Goal: Obtain resource: Download file/media

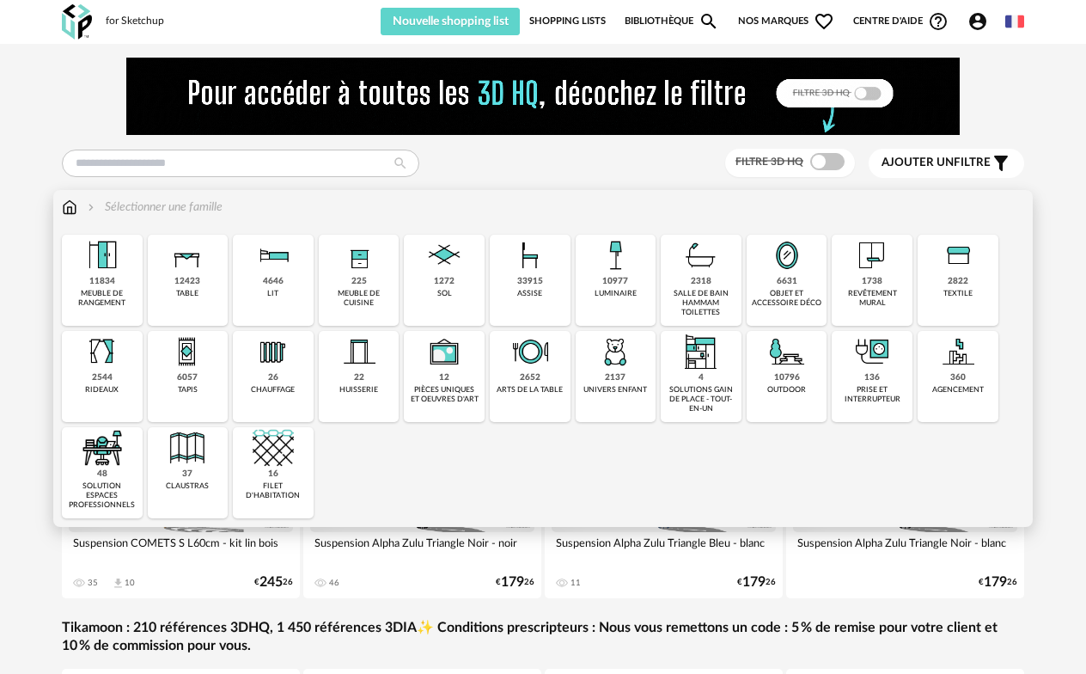
click at [187, 272] on img at bounding box center [187, 255] width 41 height 41
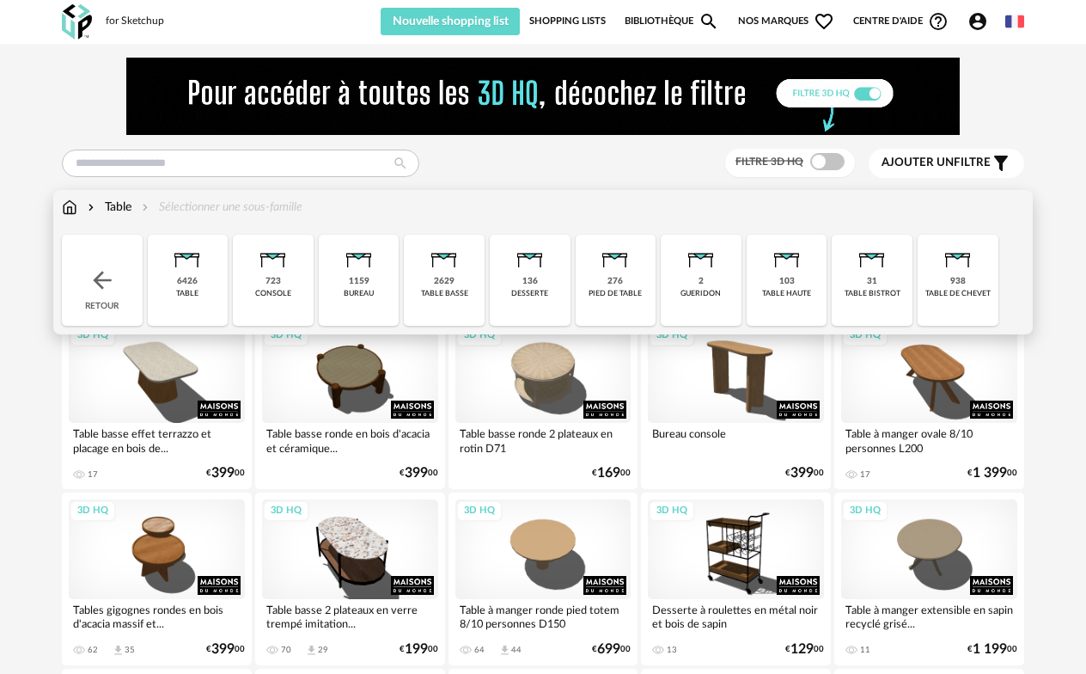
click at [438, 272] on img at bounding box center [444, 255] width 41 height 41
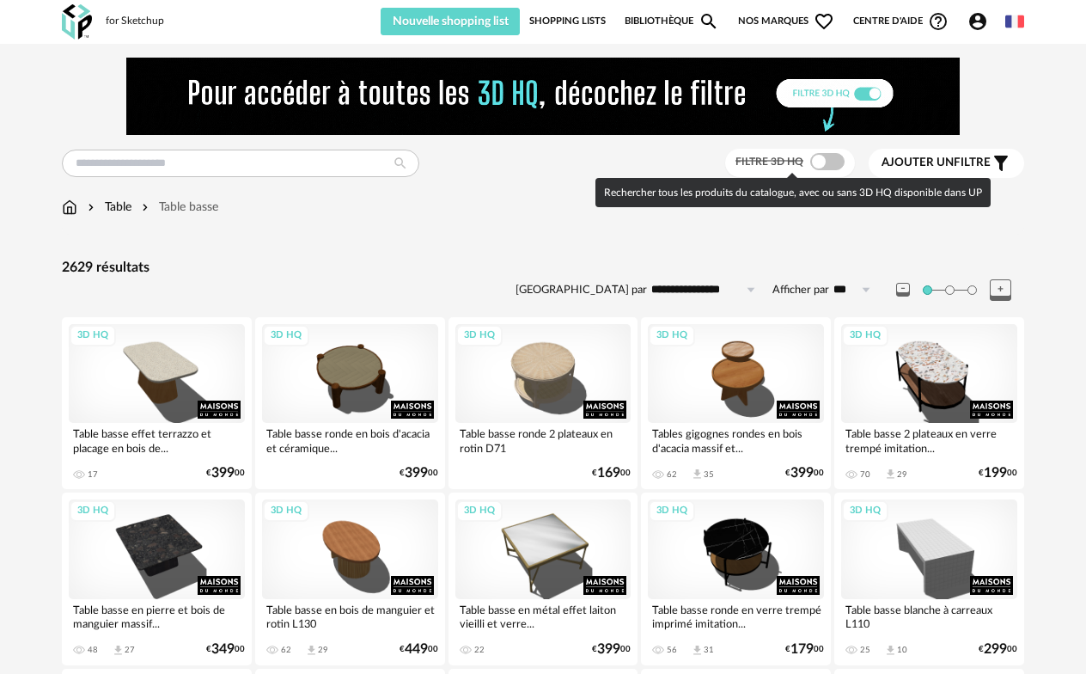
click at [831, 165] on span at bounding box center [828, 161] width 34 height 17
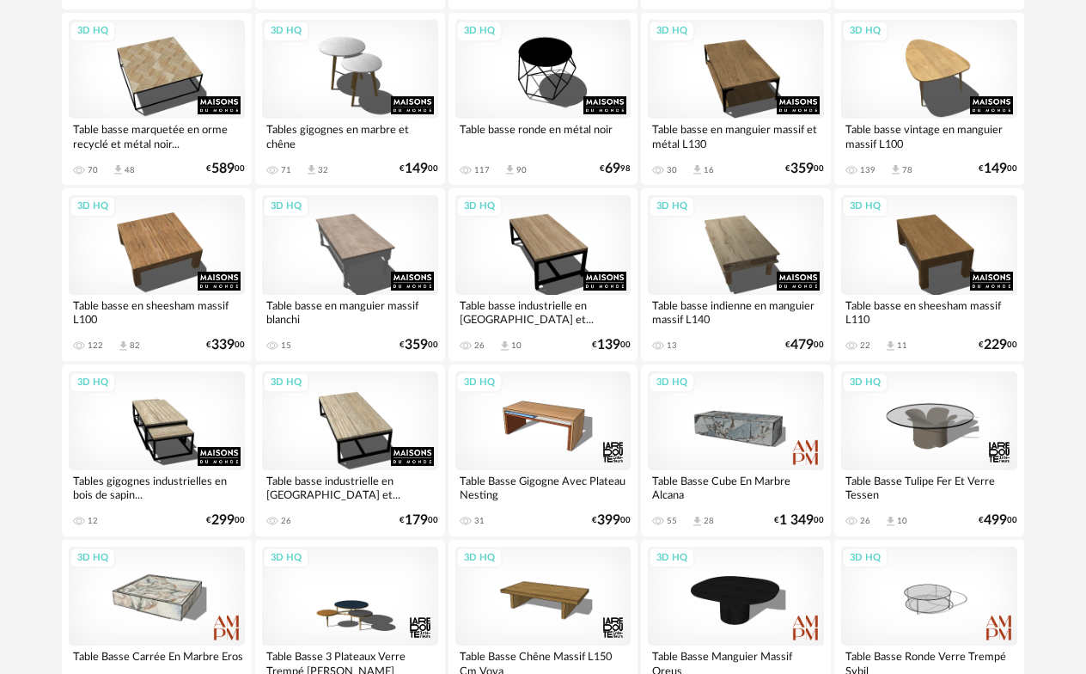
scroll to position [2063, 0]
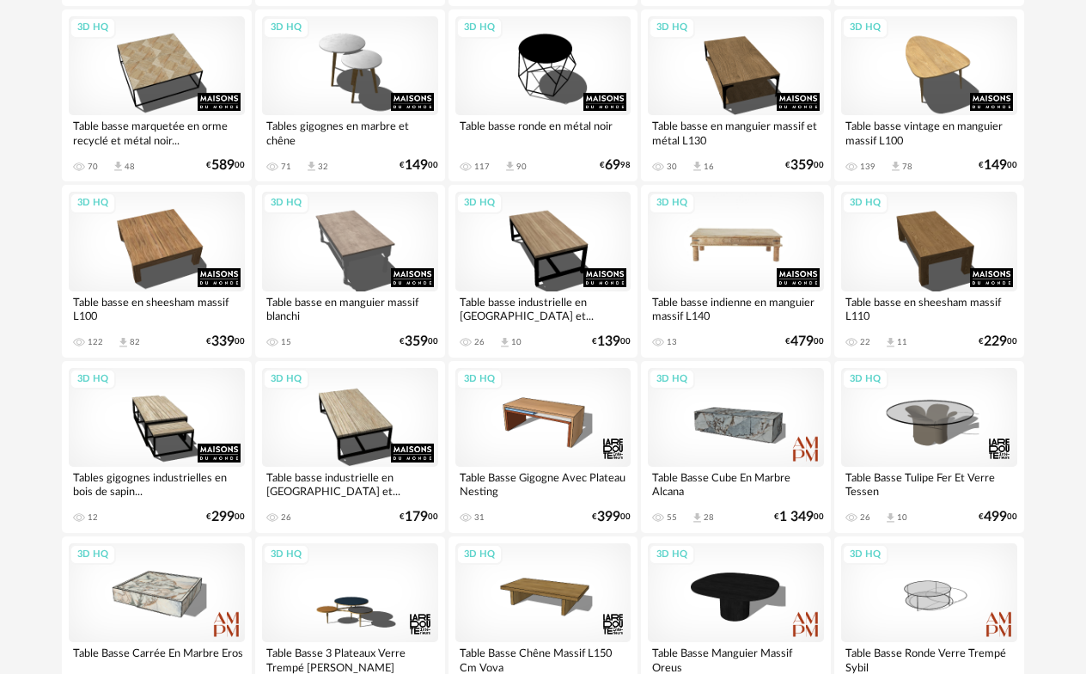
click at [761, 247] on div "3D HQ" at bounding box center [736, 241] width 176 height 99
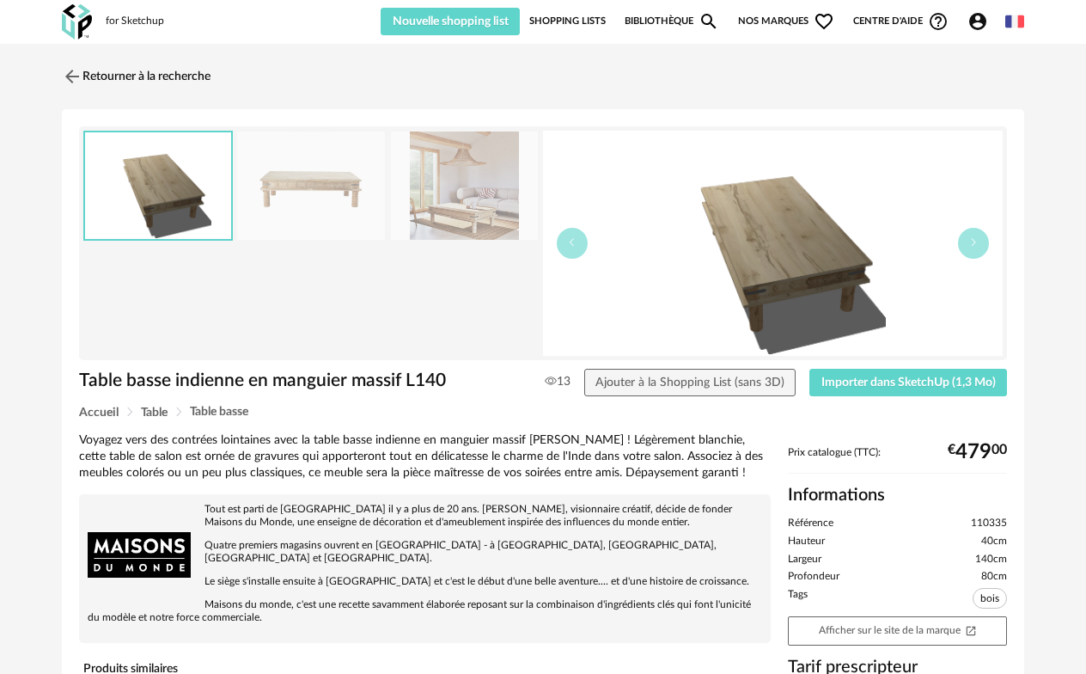
click at [474, 207] on img at bounding box center [465, 186] width 148 height 109
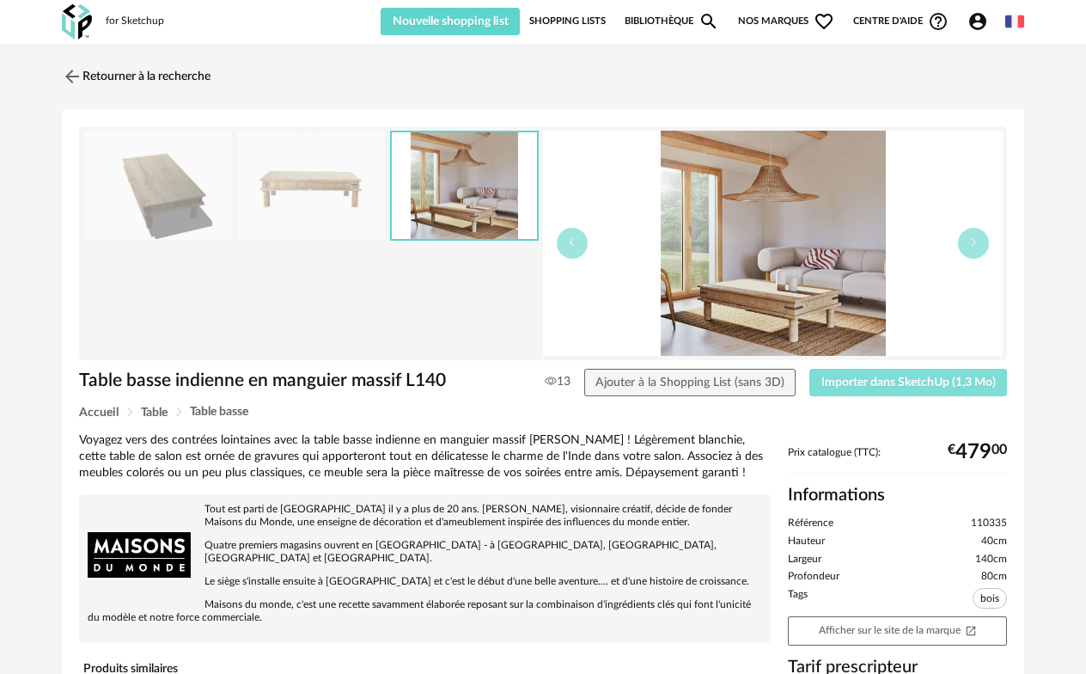
click at [855, 376] on span "Importer dans SketchUp (1,3 Mo)" at bounding box center [909, 382] width 174 height 12
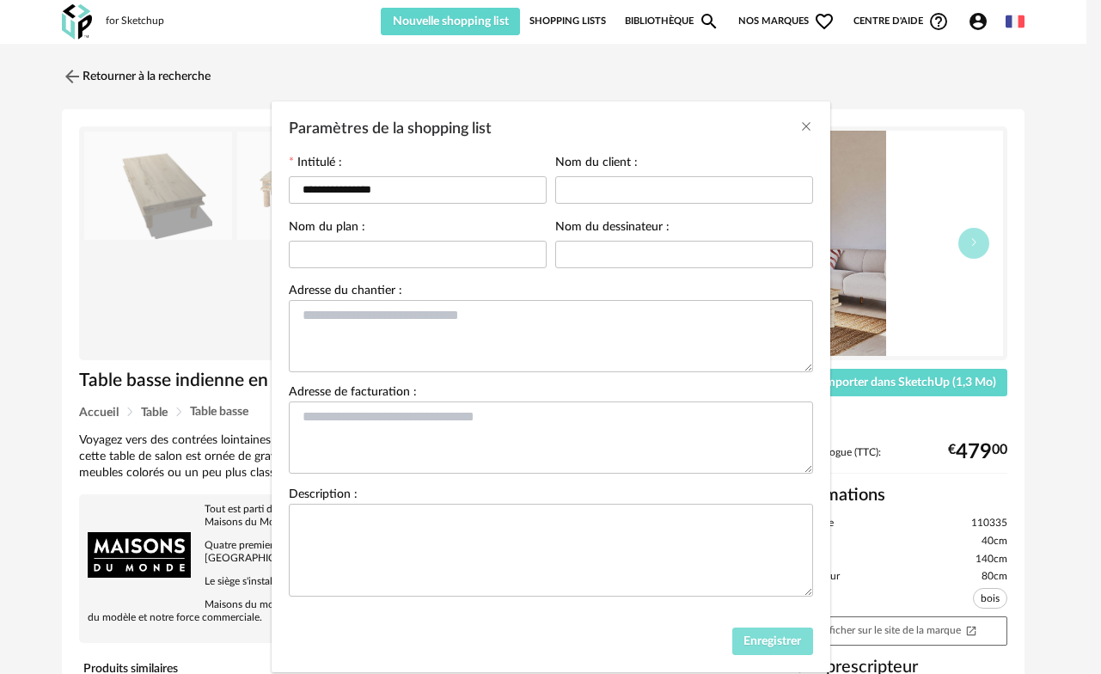
click at [768, 646] on span "Enregistrer" at bounding box center [773, 641] width 58 height 12
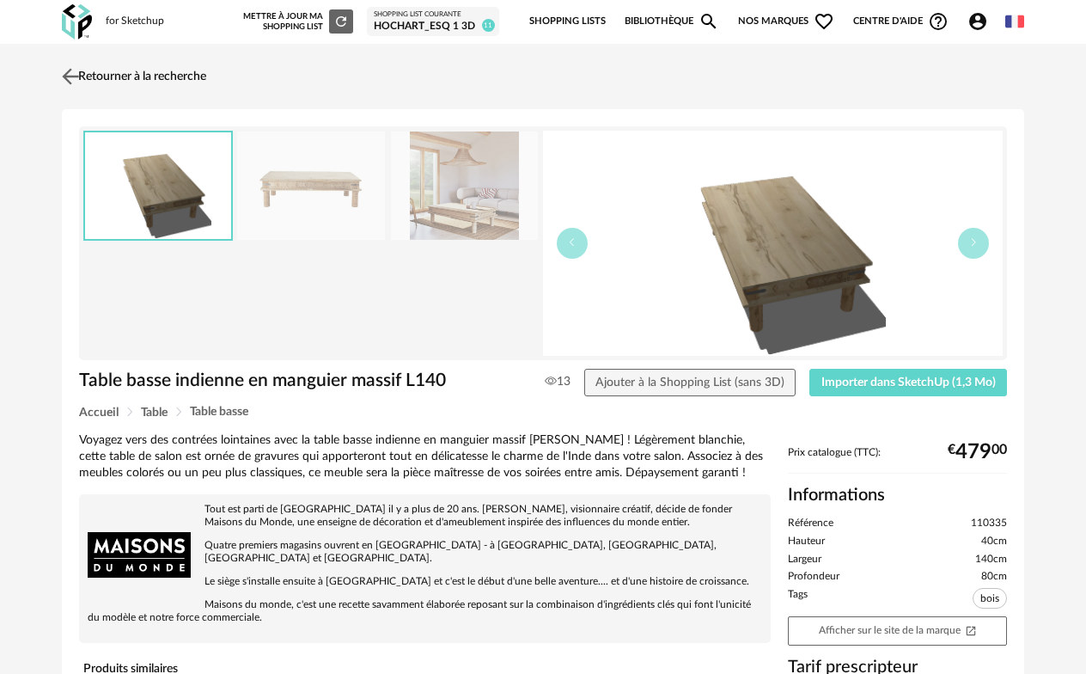
click at [165, 76] on link "Retourner à la recherche" at bounding box center [132, 77] width 149 height 38
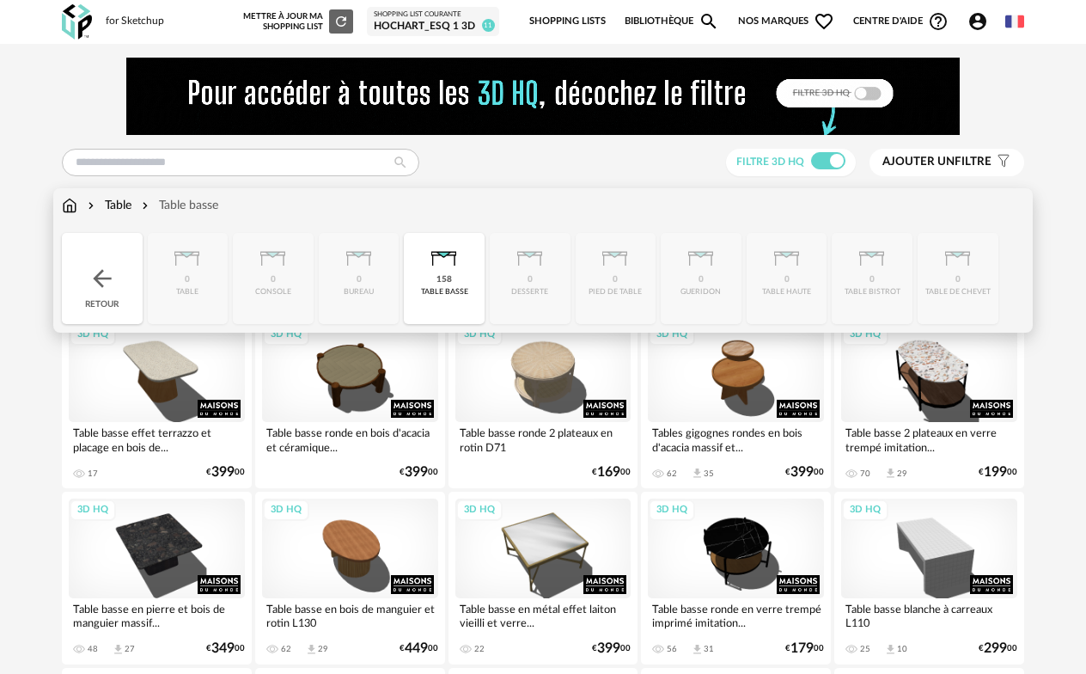
click at [72, 207] on img at bounding box center [69, 205] width 15 height 17
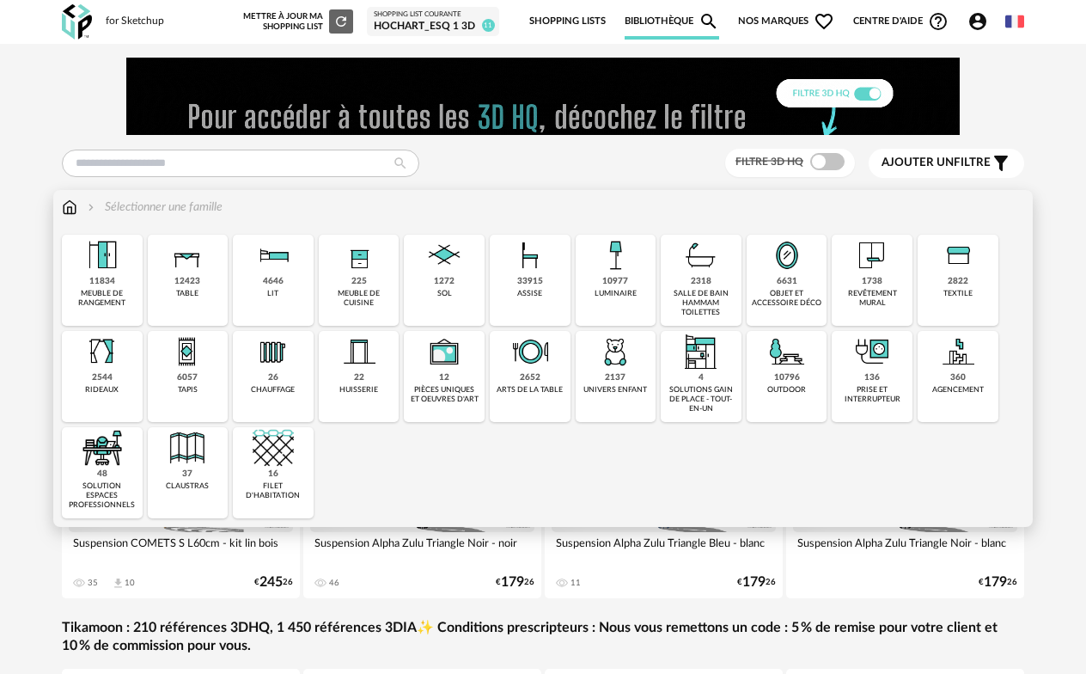
click at [105, 291] on div "meuble de rangement" at bounding box center [102, 299] width 70 height 20
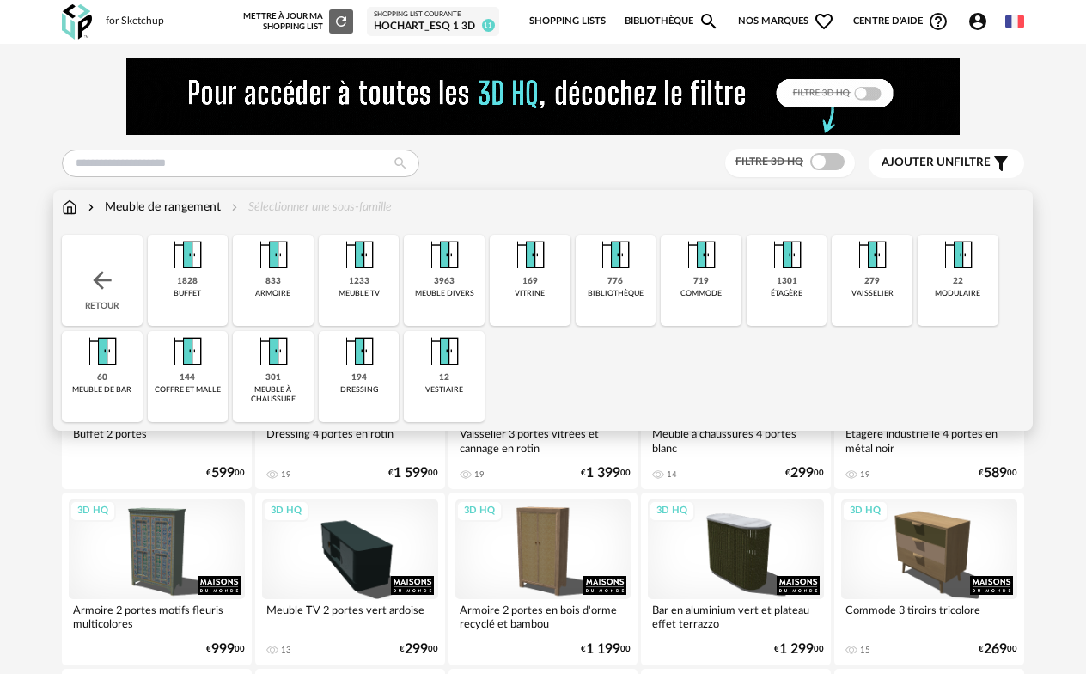
click at [185, 289] on div "buffet" at bounding box center [188, 293] width 28 height 9
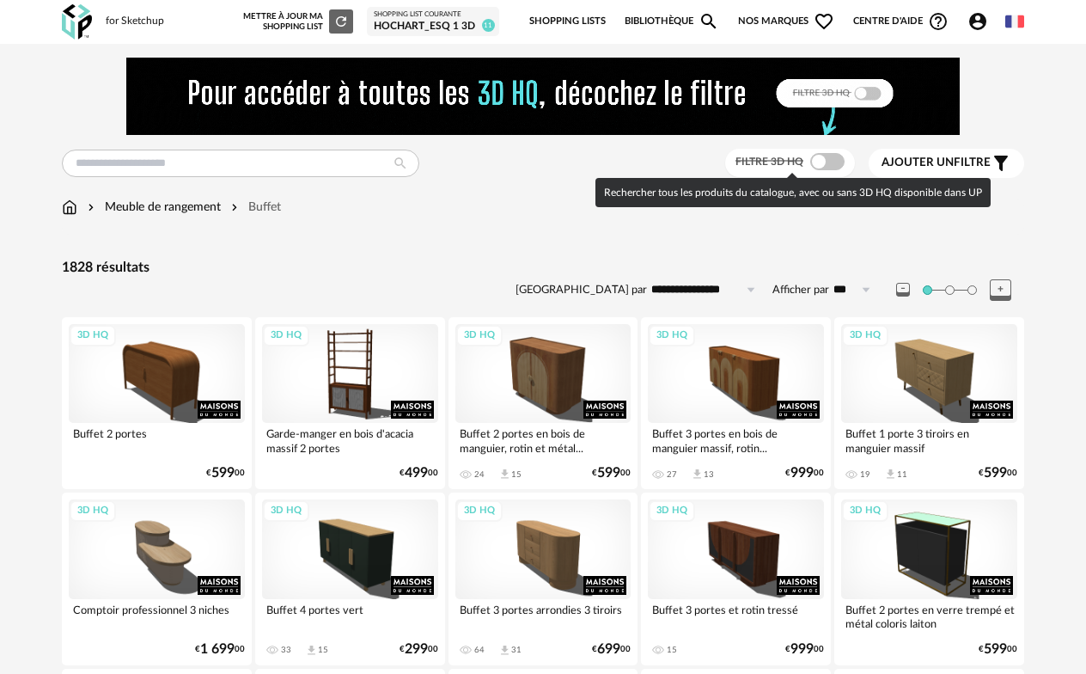
click at [831, 163] on span at bounding box center [828, 161] width 34 height 17
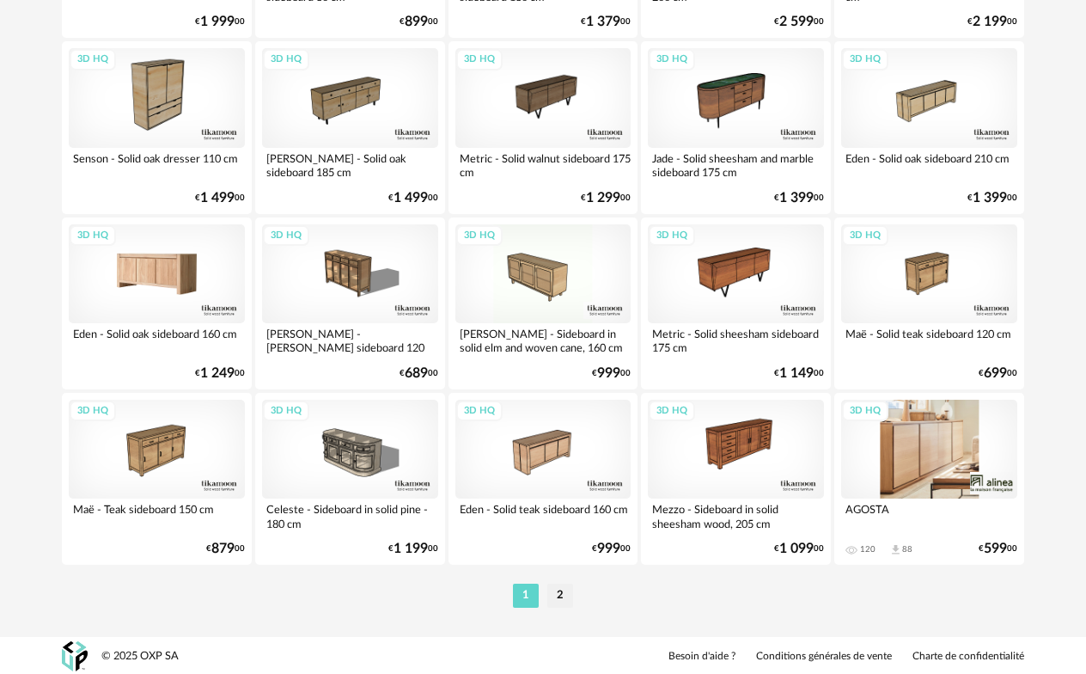
scroll to position [3260, 0]
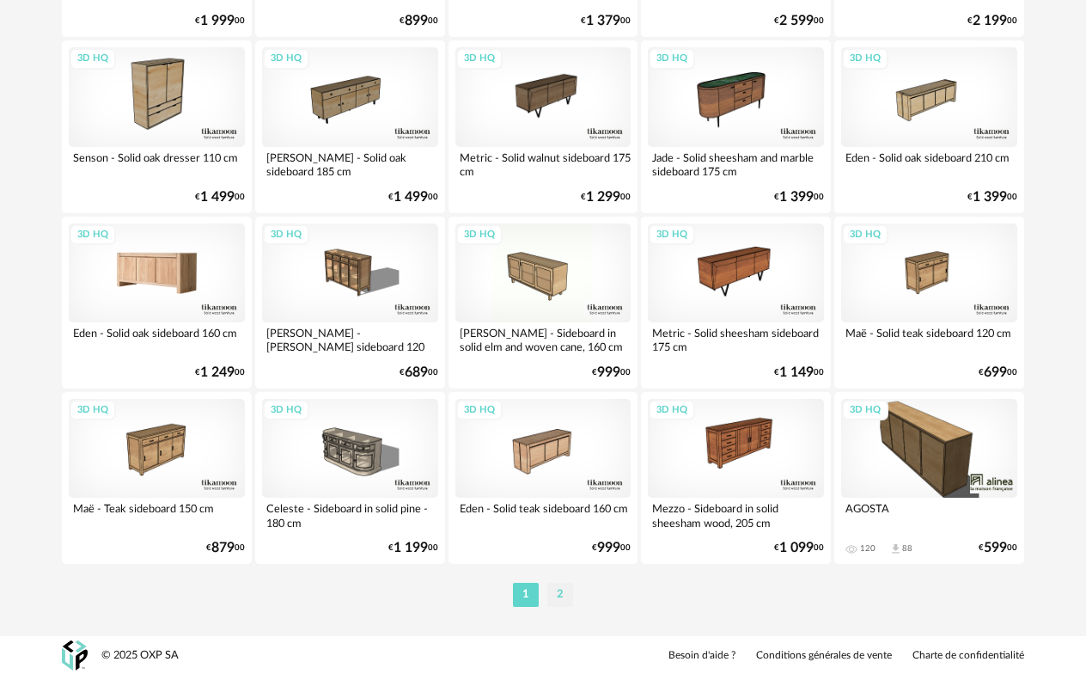
click at [569, 598] on li "2" at bounding box center [561, 595] width 26 height 24
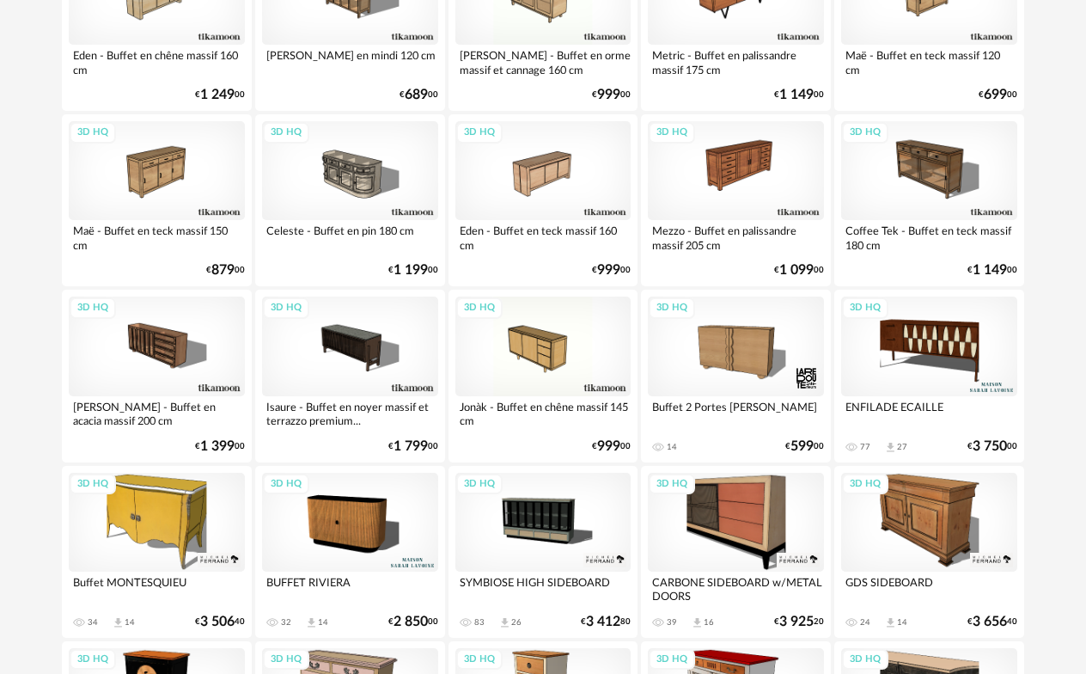
scroll to position [1055, 0]
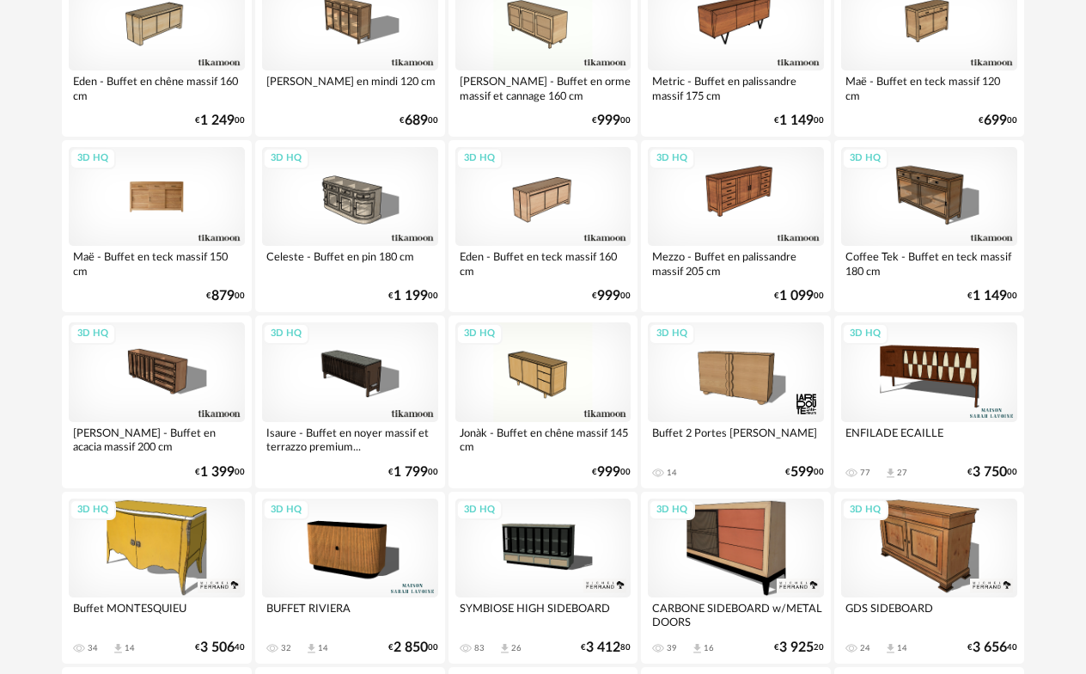
click at [180, 183] on div "3D HQ" at bounding box center [157, 196] width 176 height 99
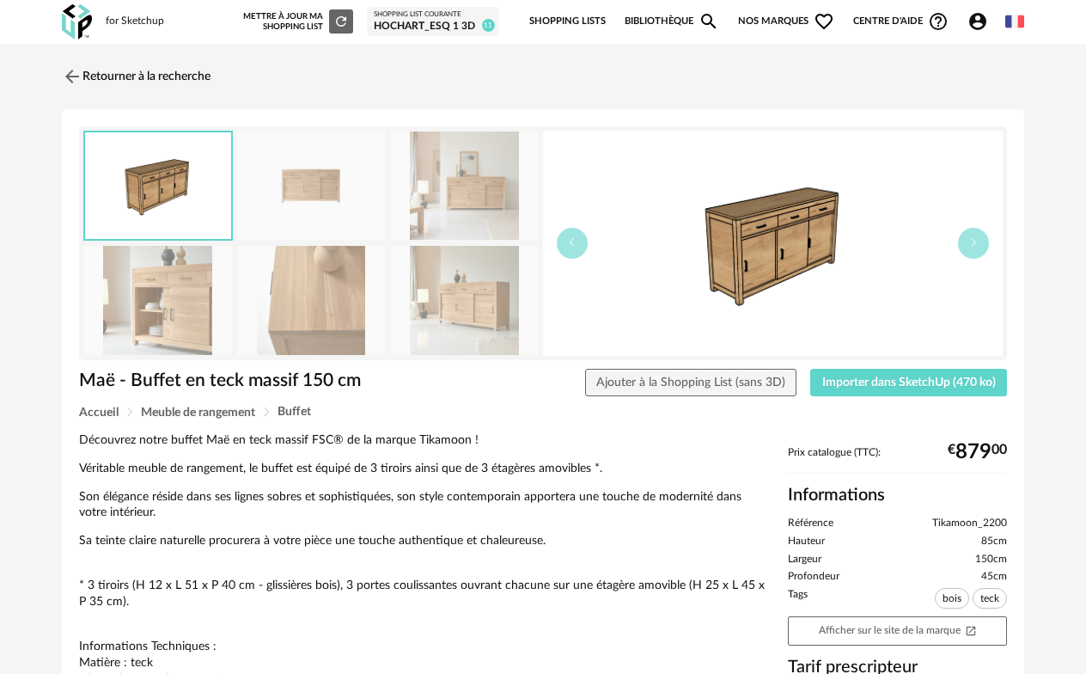
click at [449, 297] on img at bounding box center [465, 300] width 148 height 109
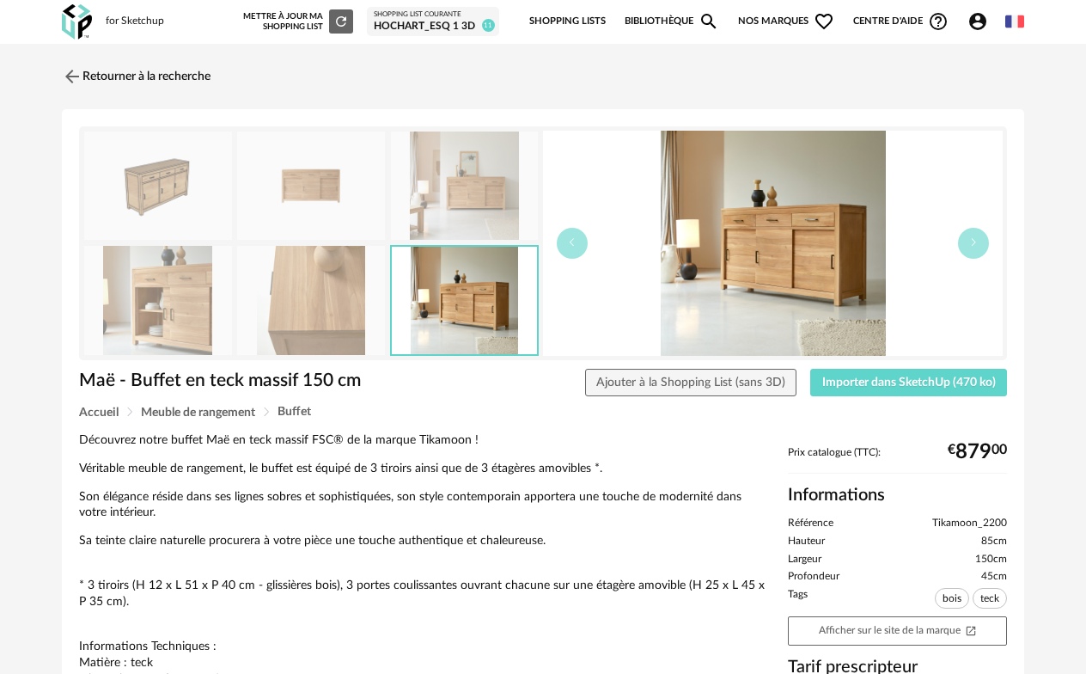
click at [142, 197] on img at bounding box center [158, 186] width 148 height 109
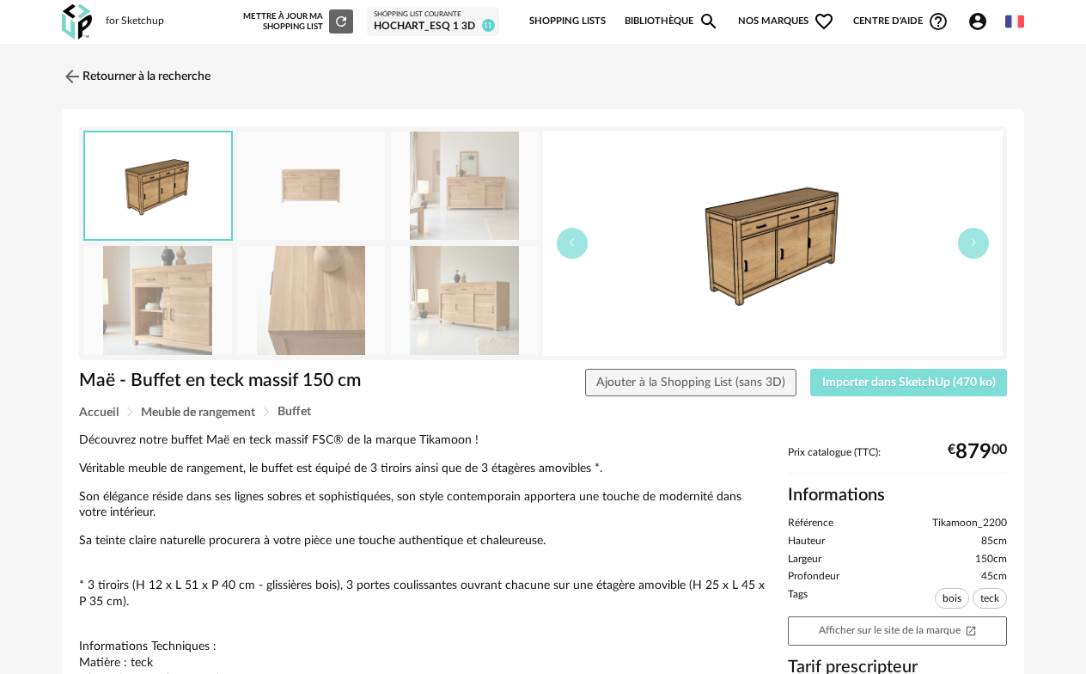
click at [958, 378] on span "Importer dans SketchUp (470 ko)" at bounding box center [910, 382] width 174 height 12
click at [863, 385] on span "Importer dans SketchUp (470 ko)" at bounding box center [910, 382] width 174 height 12
click at [105, 81] on link "Retourner à la recherche" at bounding box center [132, 77] width 149 height 38
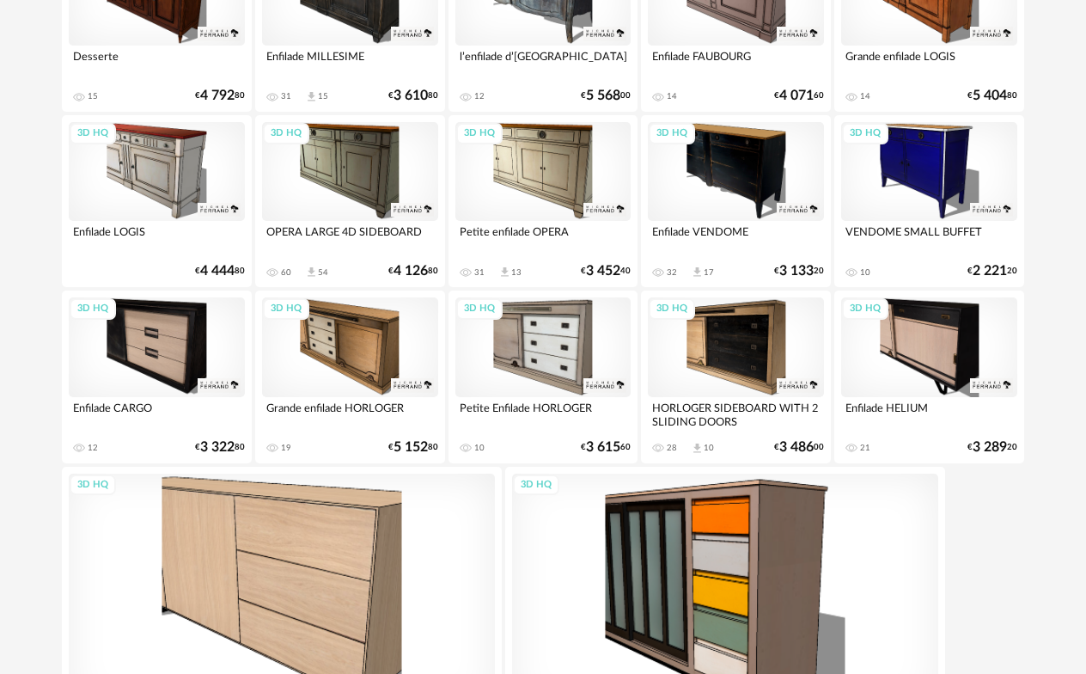
scroll to position [2171, 0]
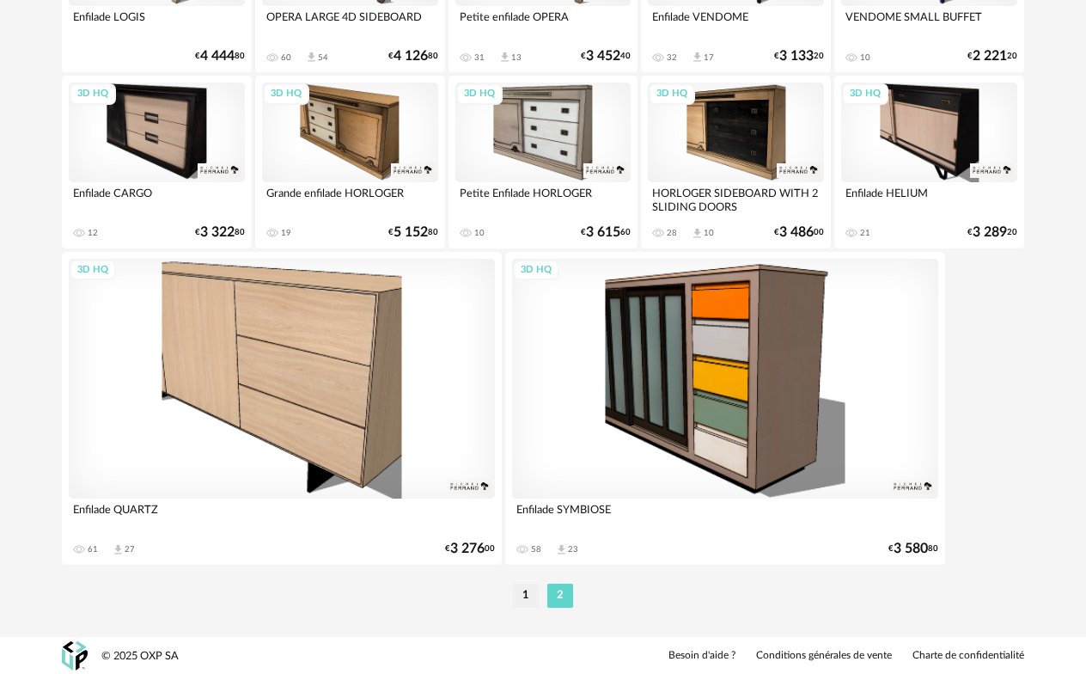
click at [517, 597] on li "1" at bounding box center [526, 596] width 26 height 24
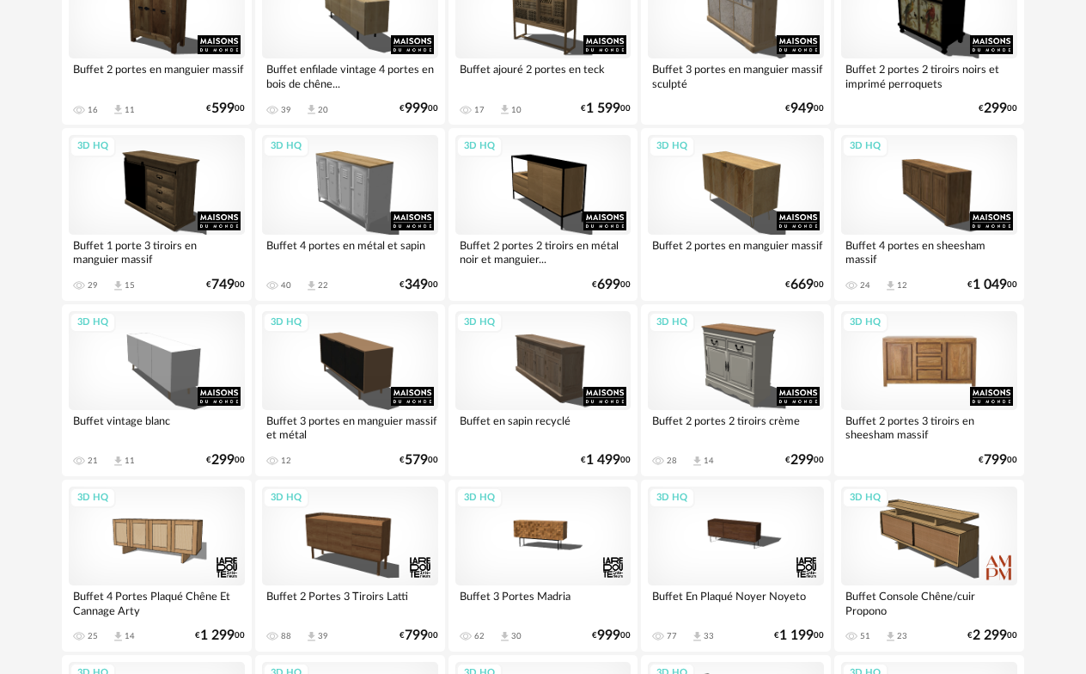
scroll to position [2149, 0]
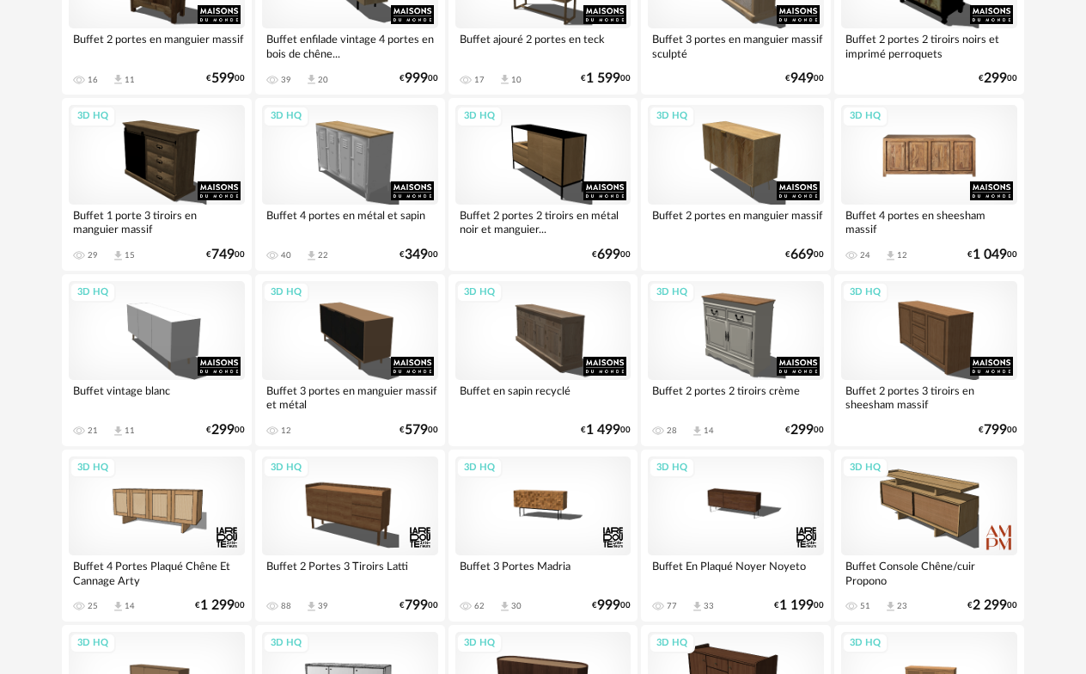
click at [941, 168] on div "3D HQ" at bounding box center [930, 154] width 176 height 99
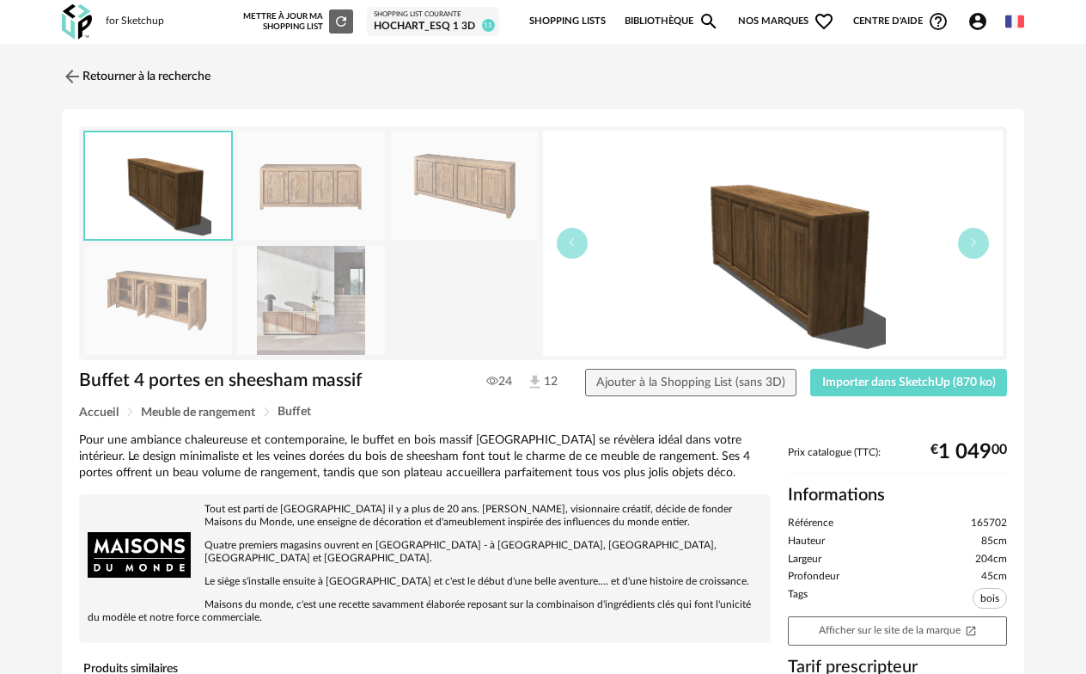
click at [285, 303] on img at bounding box center [311, 300] width 148 height 109
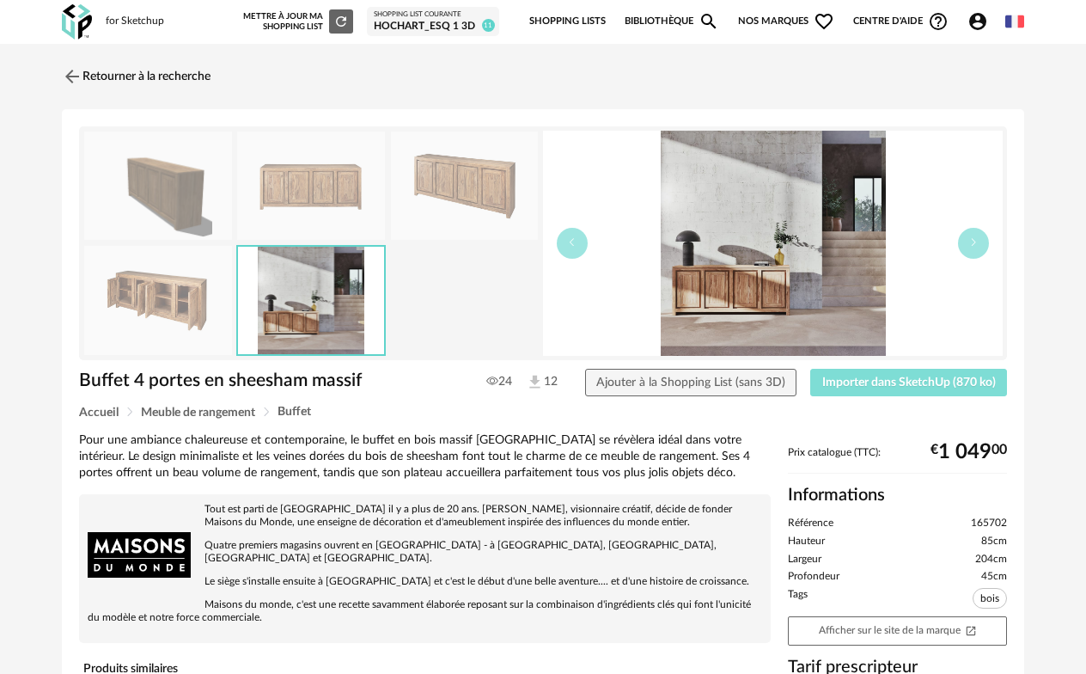
click at [890, 378] on span "Importer dans SketchUp (870 ko)" at bounding box center [910, 382] width 174 height 12
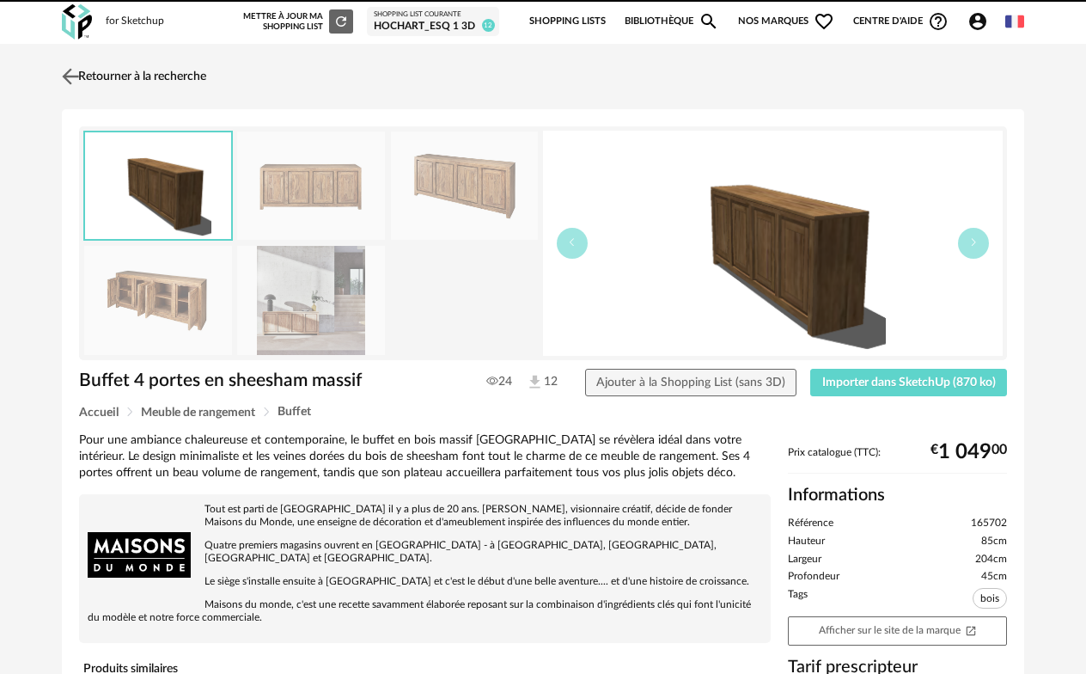
click at [87, 66] on link "Retourner à la recherche" at bounding box center [132, 77] width 149 height 38
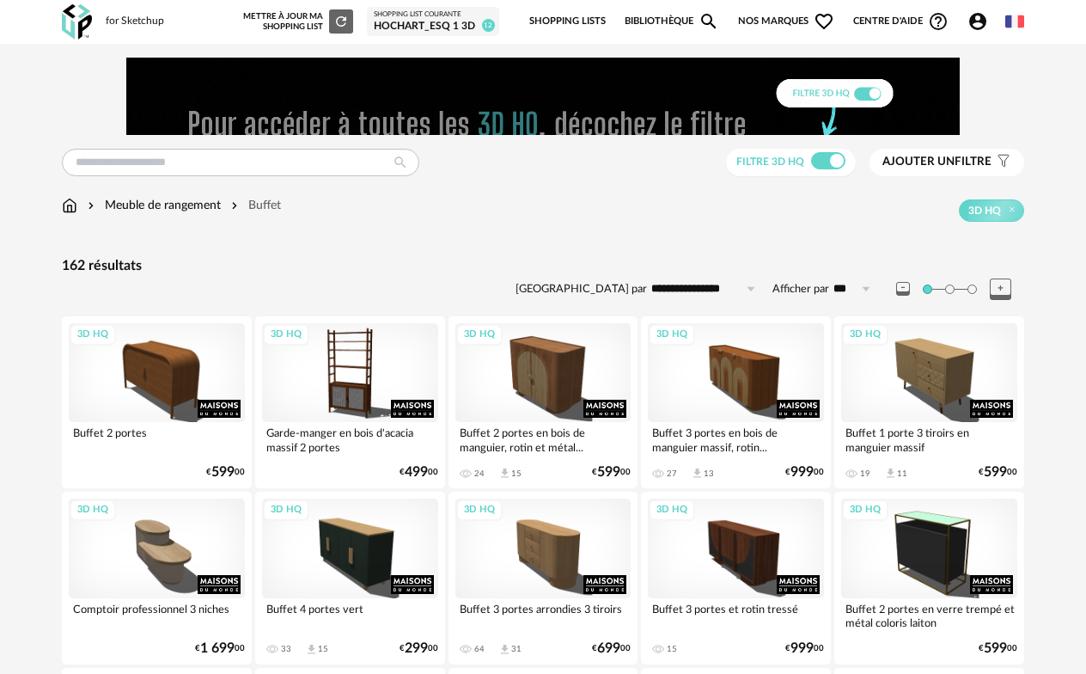
click at [64, 208] on img at bounding box center [69, 205] width 15 height 17
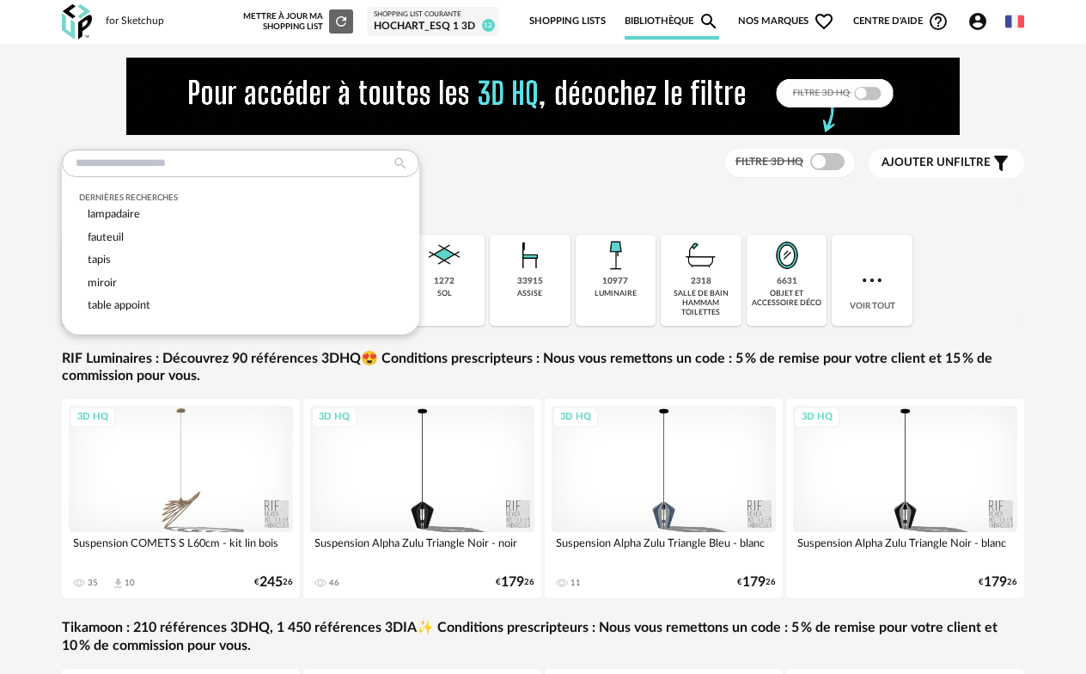
click at [168, 156] on input "text" at bounding box center [241, 164] width 358 height 28
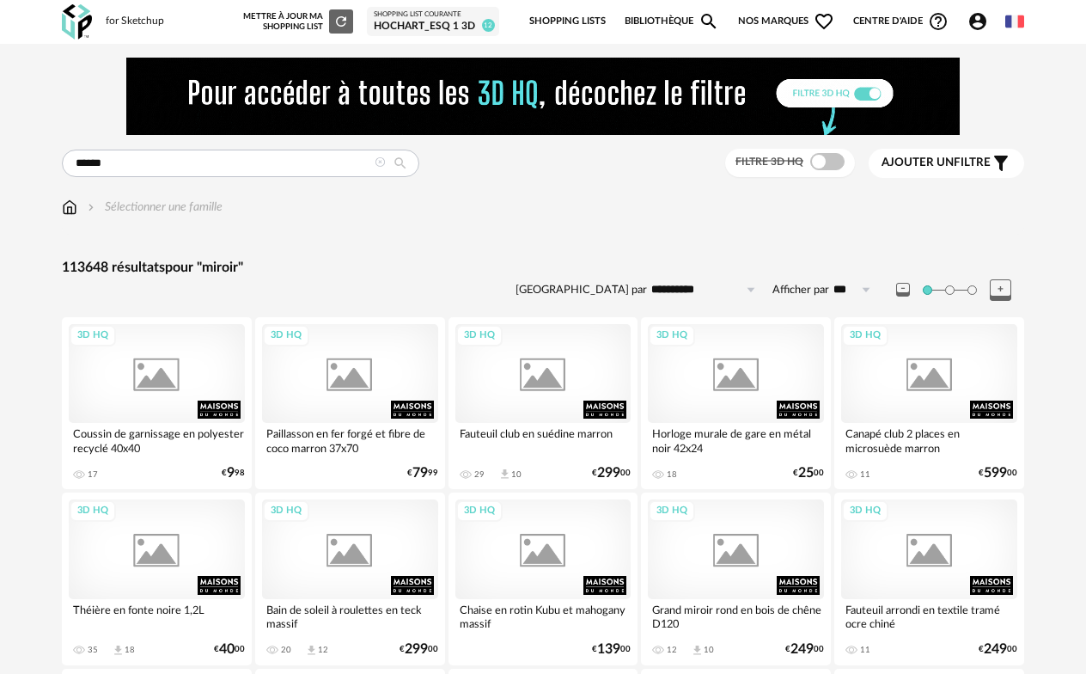
type input "******"
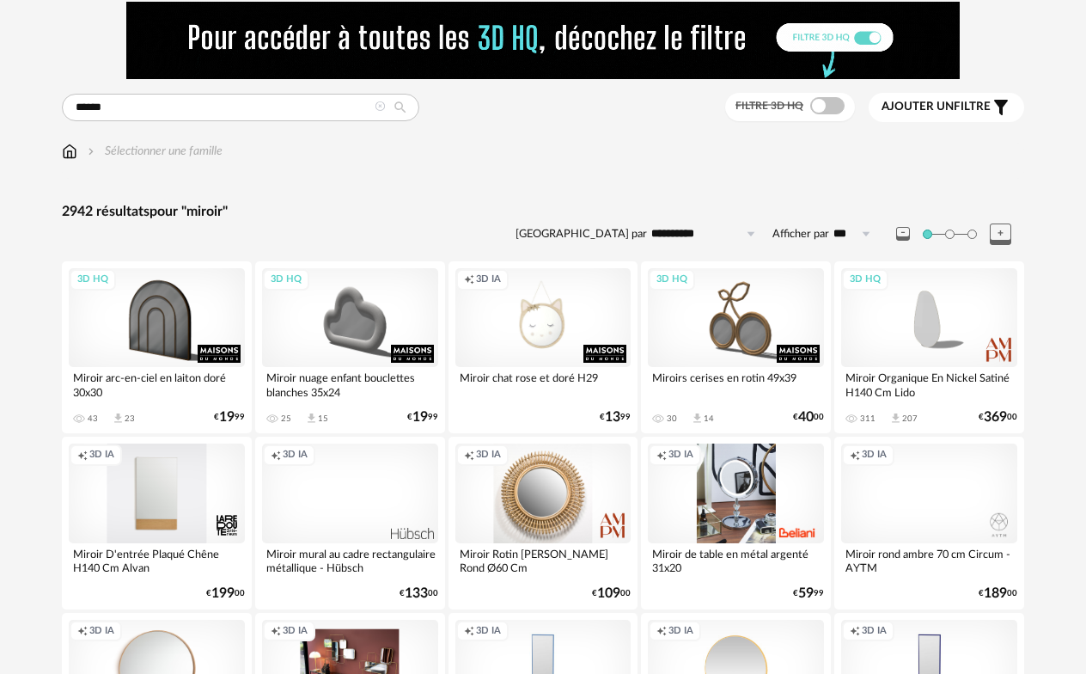
scroll to position [86, 0]
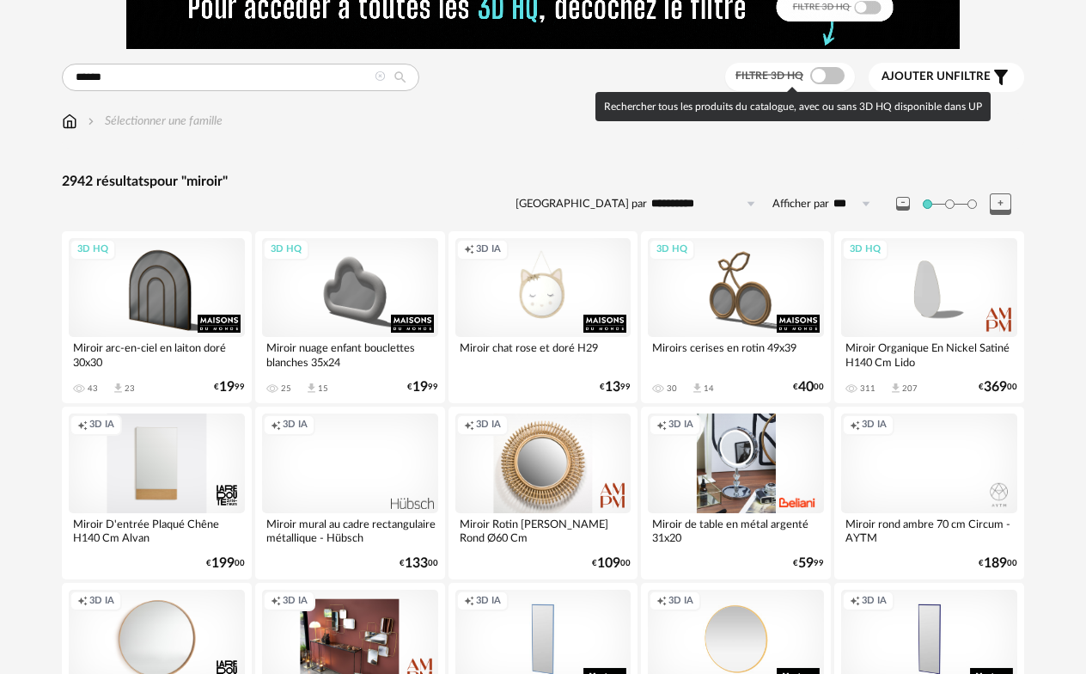
click at [835, 71] on span at bounding box center [828, 75] width 34 height 17
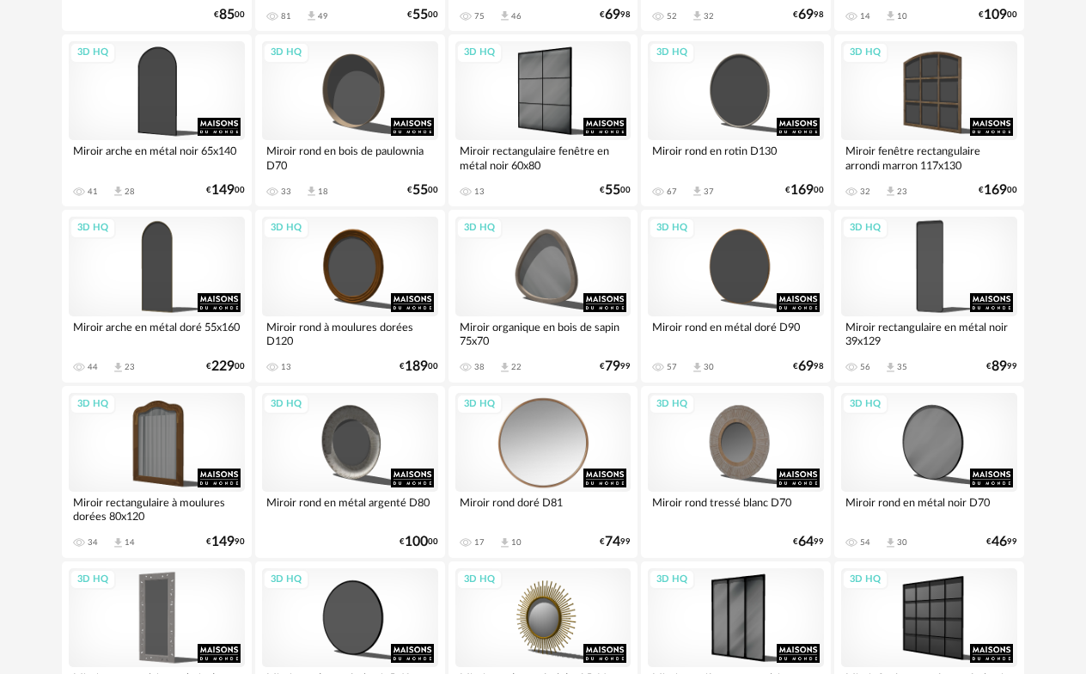
scroll to position [3260, 0]
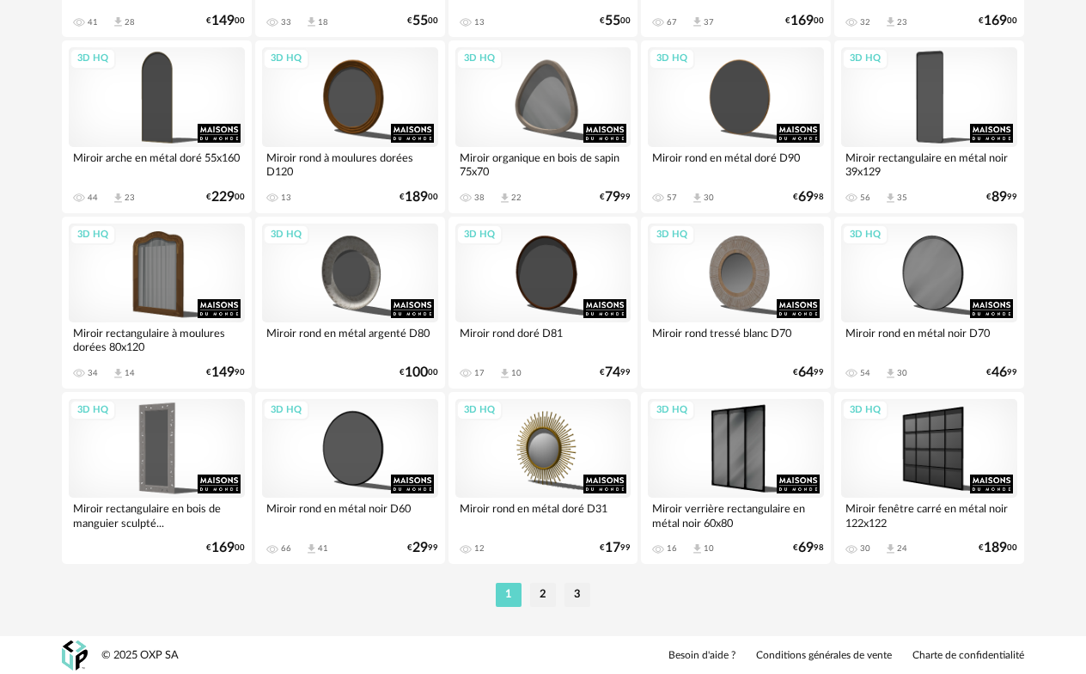
click at [543, 598] on li "2" at bounding box center [543, 595] width 26 height 24
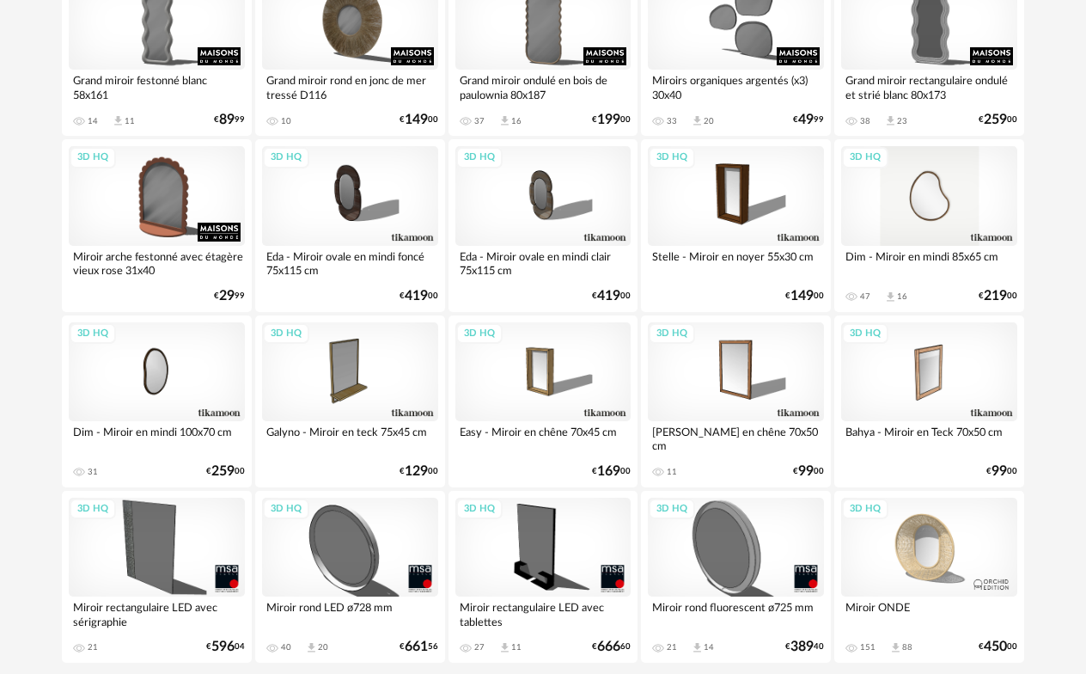
scroll to position [3260, 0]
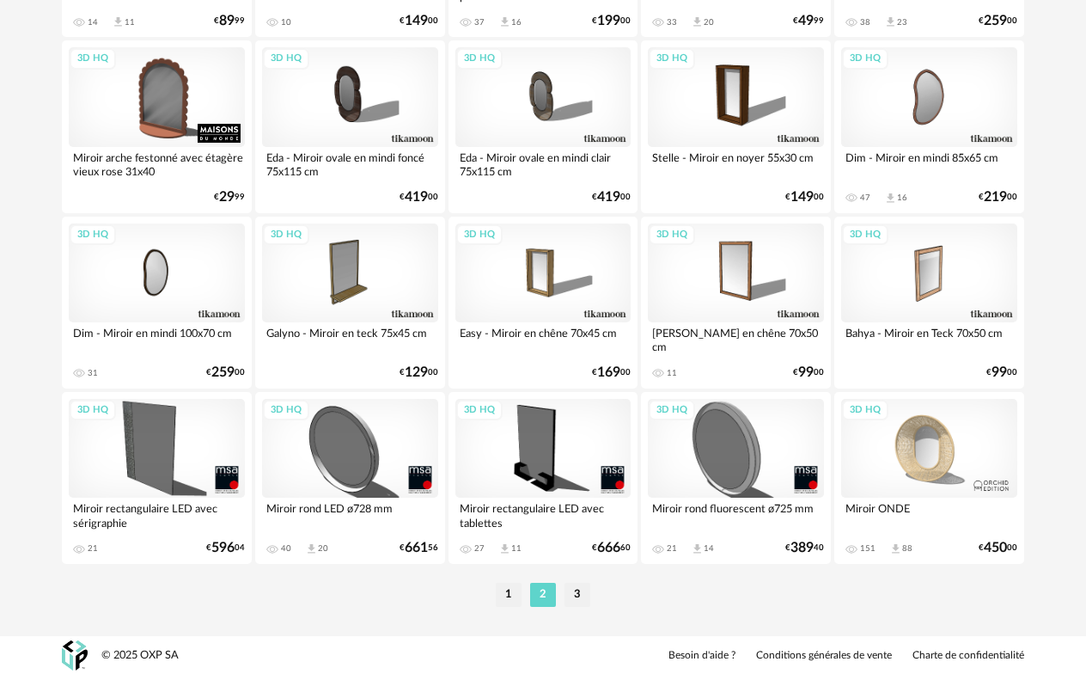
click at [581, 597] on li "3" at bounding box center [578, 595] width 26 height 24
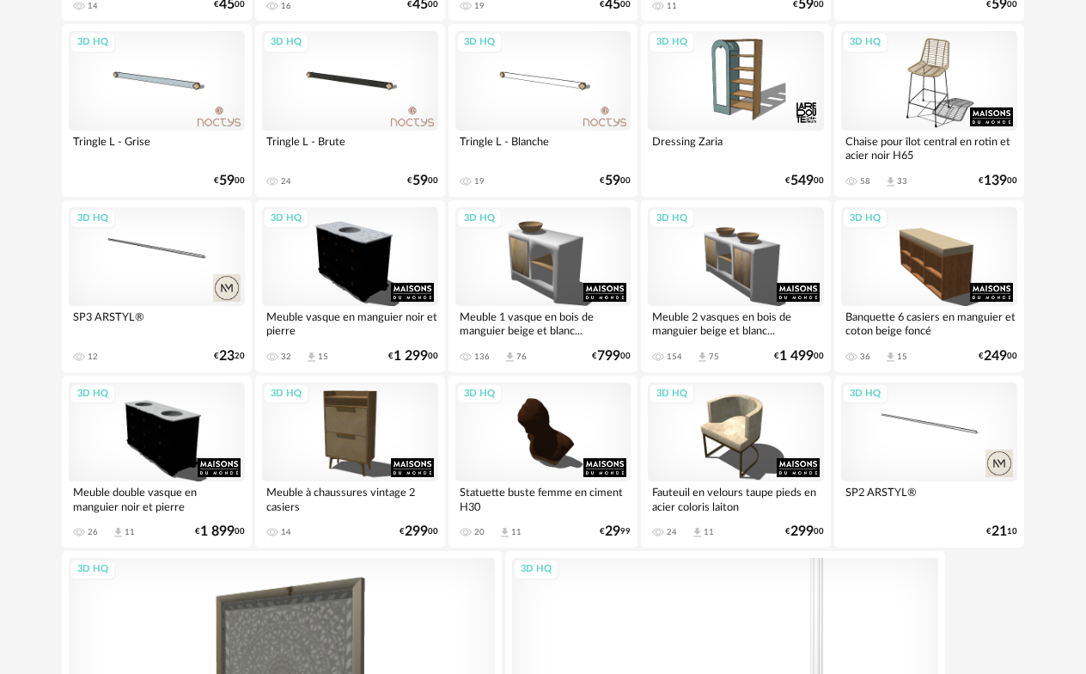
scroll to position [1646, 0]
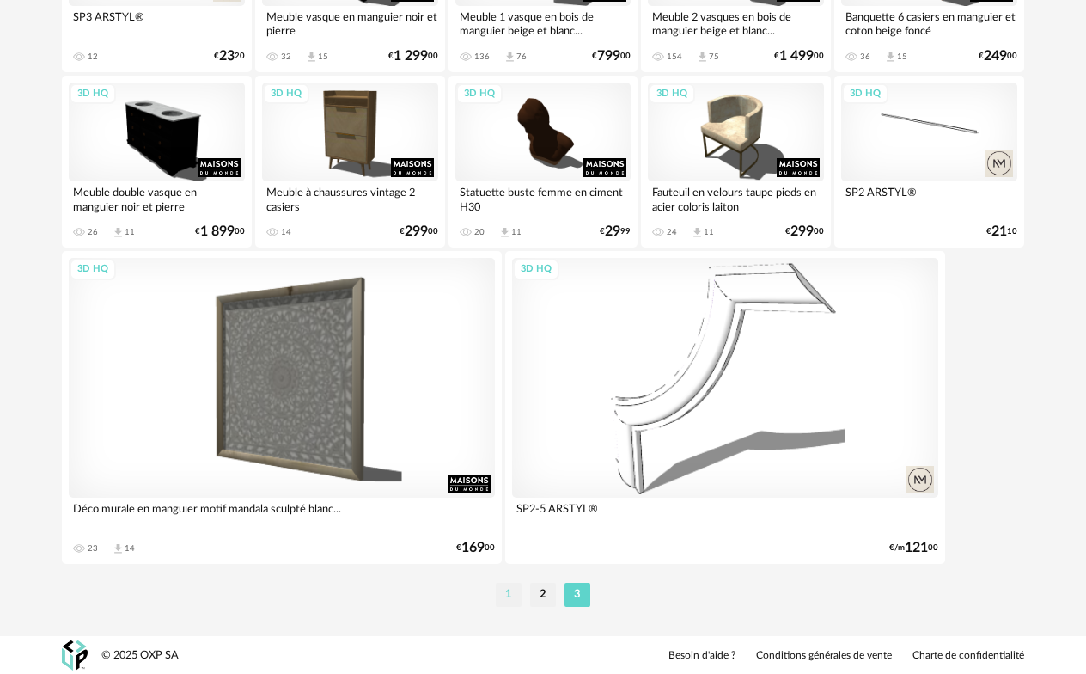
click at [501, 599] on li "1" at bounding box center [509, 595] width 26 height 24
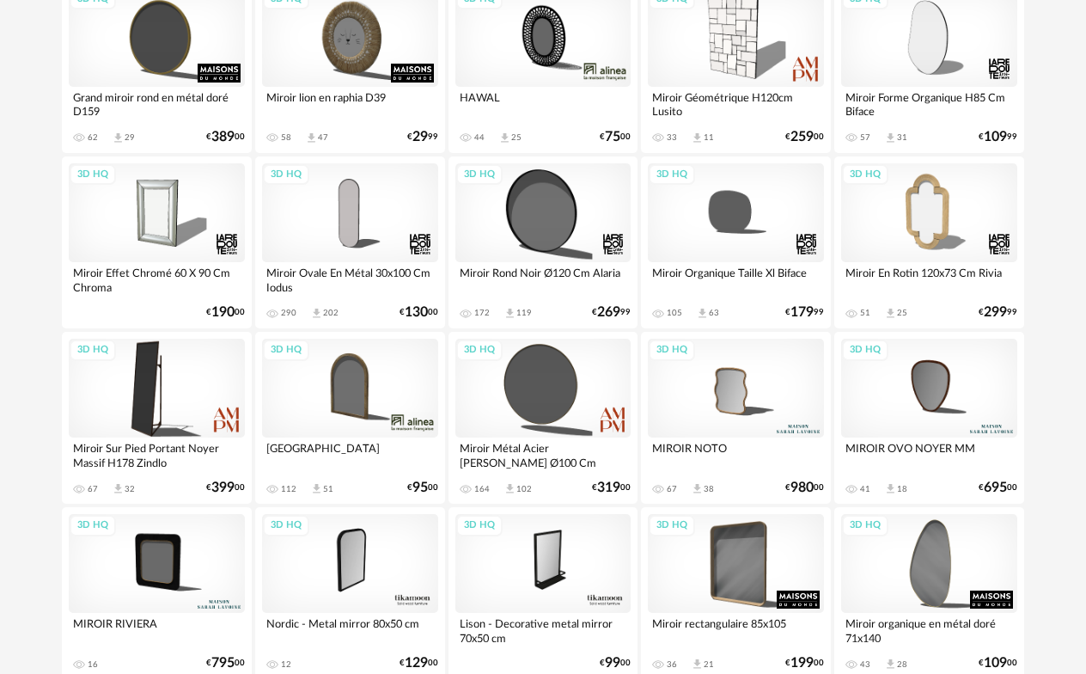
scroll to position [516, 0]
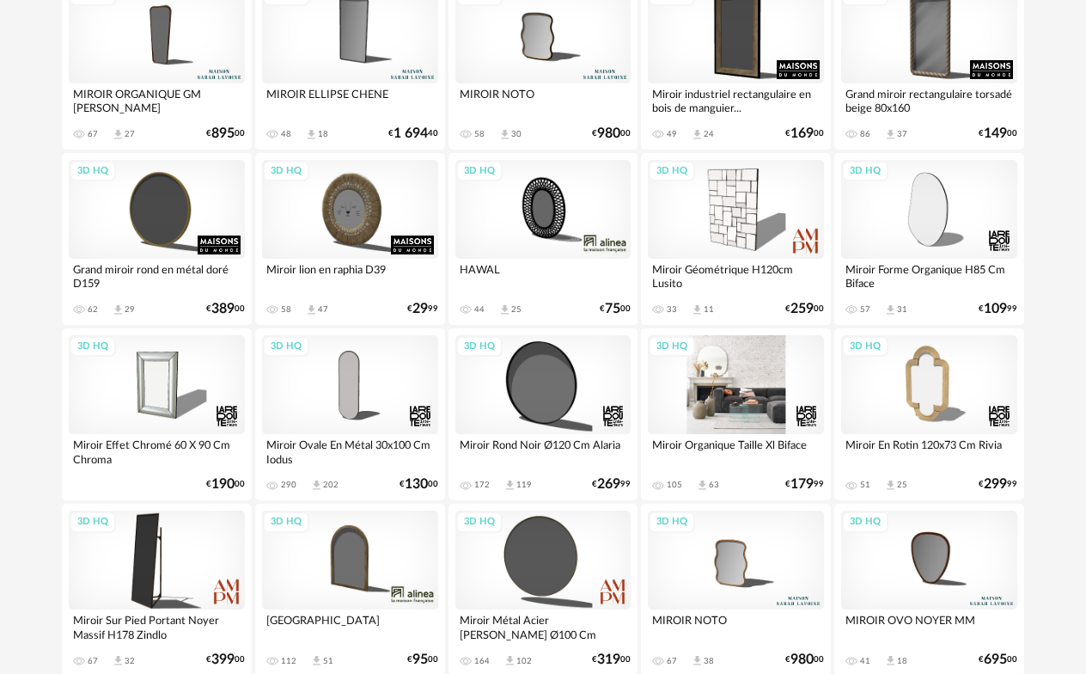
click at [746, 378] on div "3D HQ" at bounding box center [736, 384] width 176 height 99
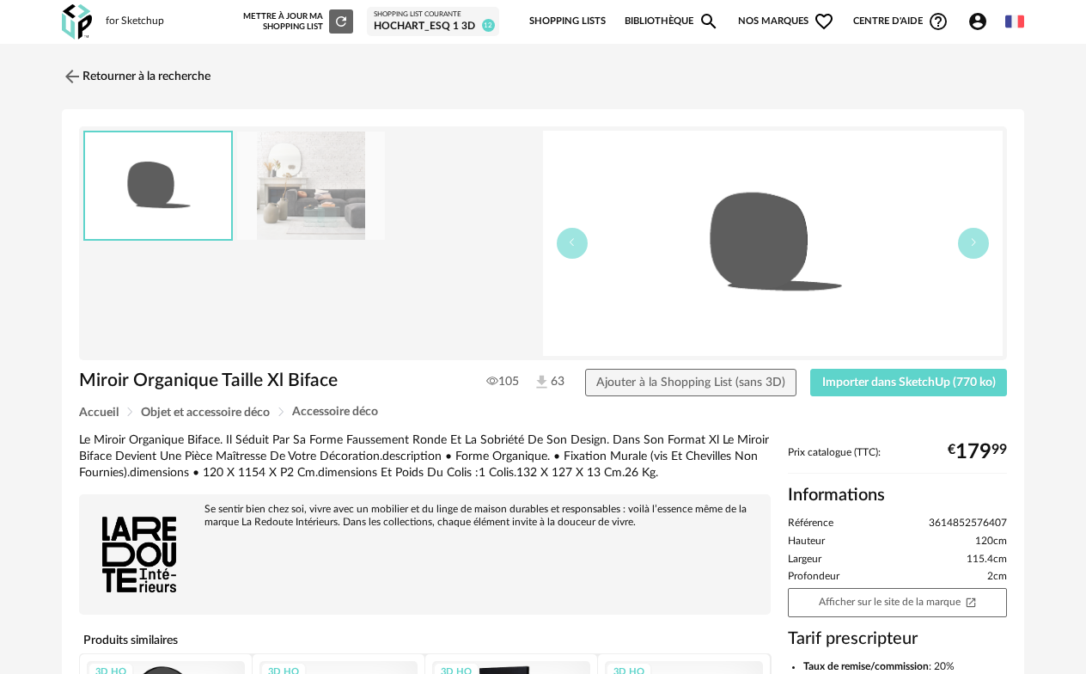
click at [296, 190] on img at bounding box center [311, 186] width 148 height 109
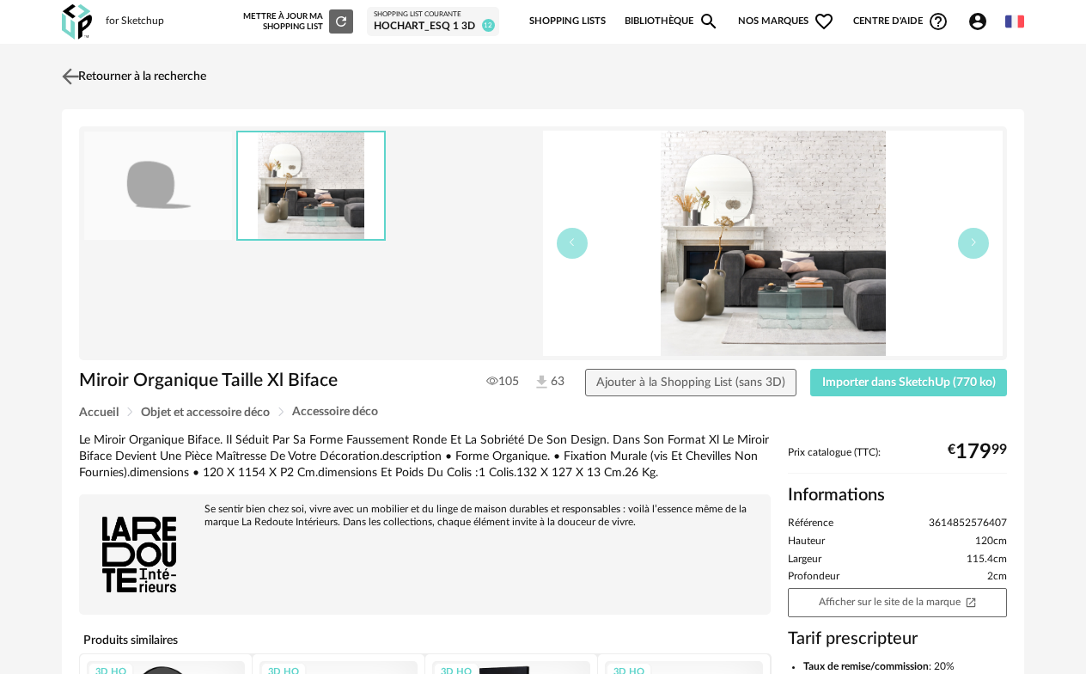
click at [83, 80] on img at bounding box center [70, 76] width 25 height 25
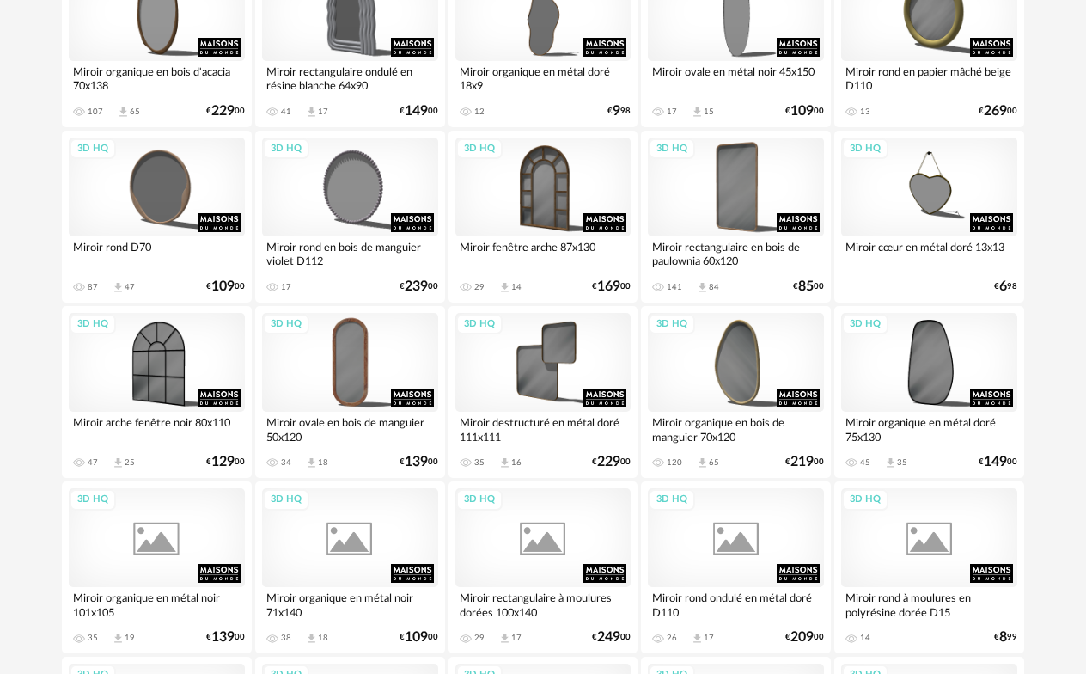
scroll to position [1461, 0]
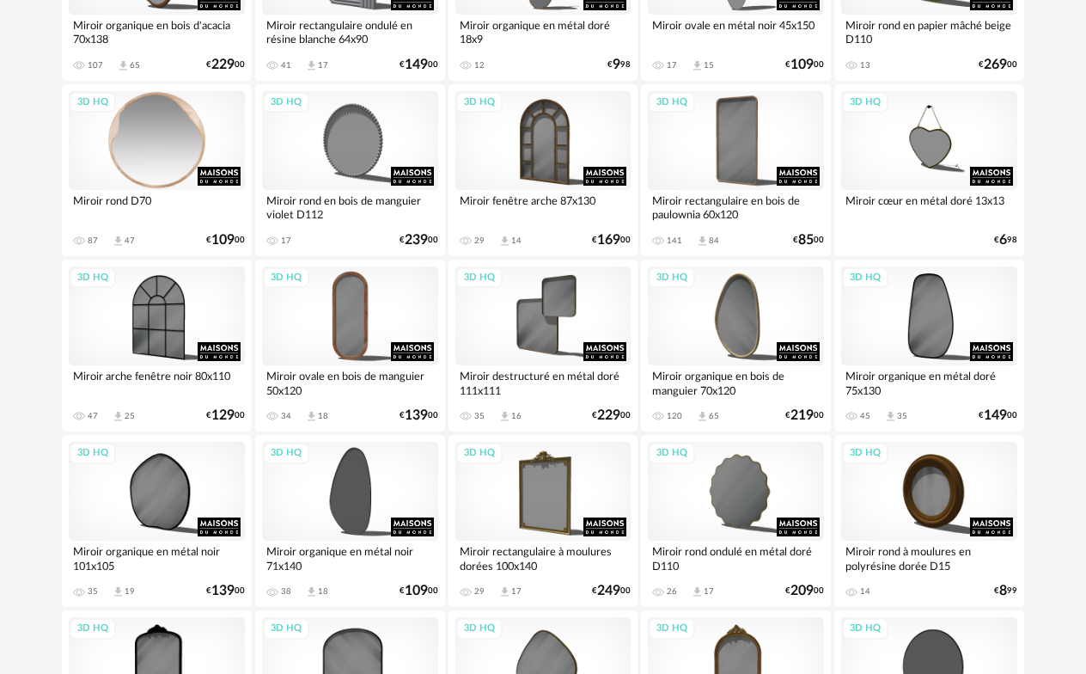
click at [163, 129] on div "3D HQ" at bounding box center [157, 140] width 176 height 99
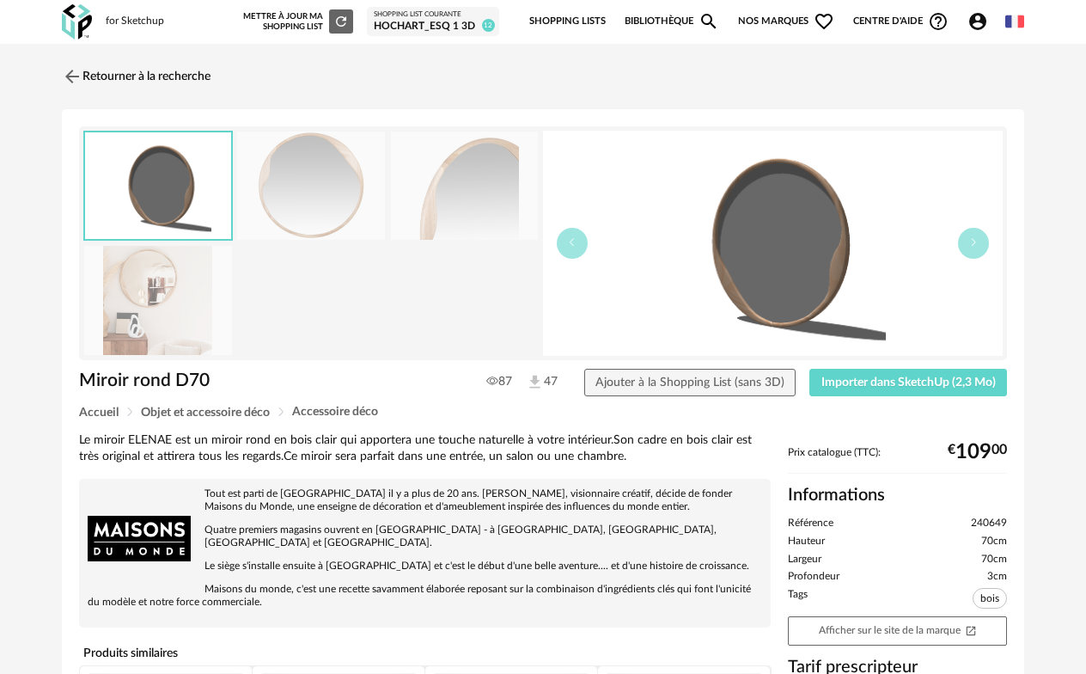
click at [131, 285] on img at bounding box center [158, 300] width 148 height 109
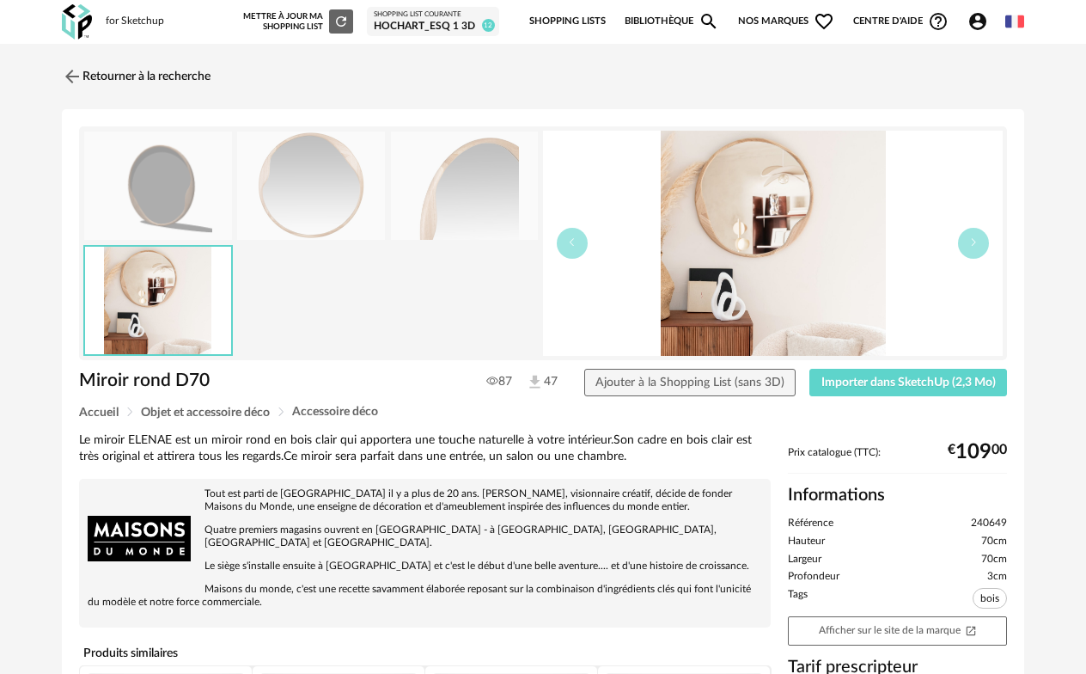
click at [147, 206] on img at bounding box center [158, 186] width 148 height 109
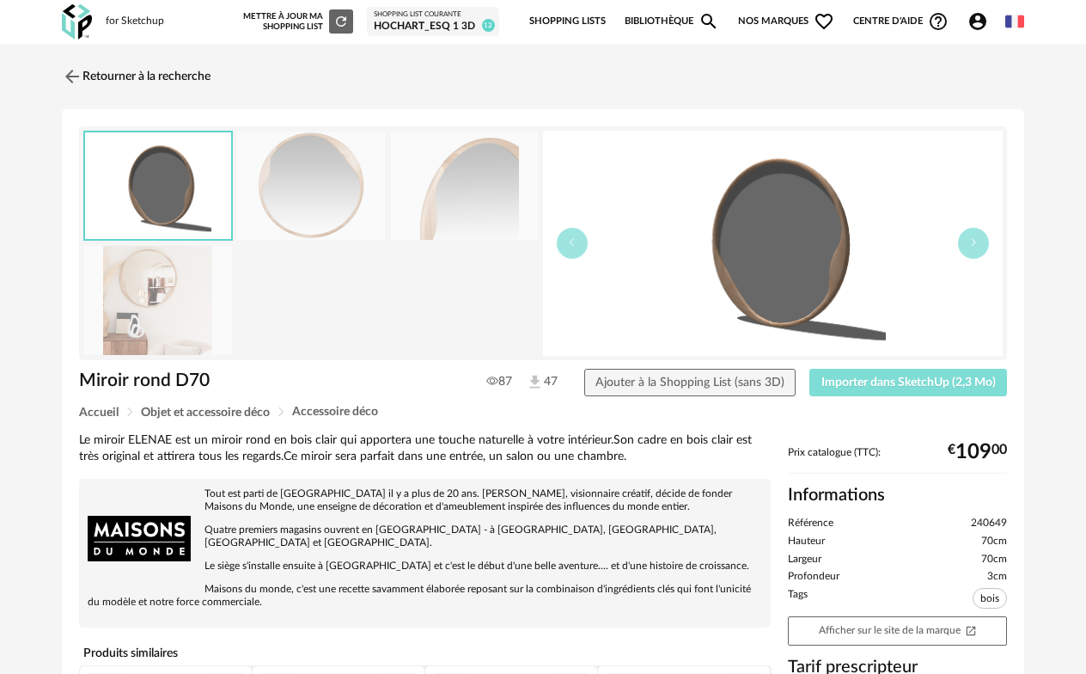
click at [900, 385] on span "Importer dans SketchUp (2,3 Mo)" at bounding box center [909, 382] width 174 height 12
